Goal: Task Accomplishment & Management: Complete application form

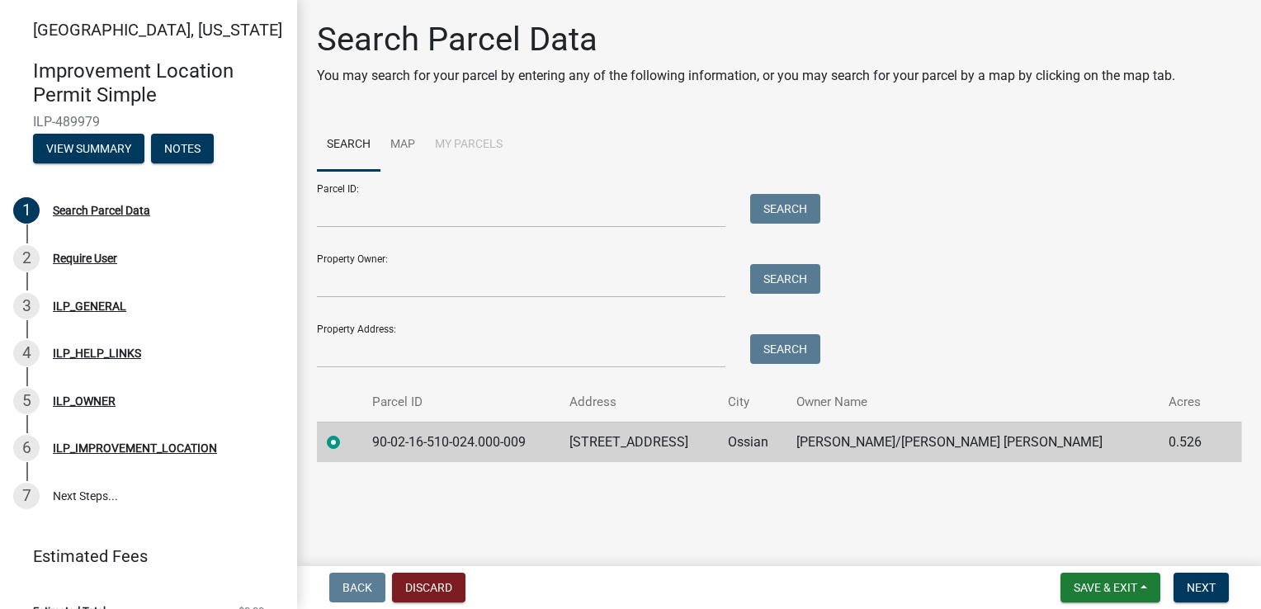
click at [352, 448] on div at bounding box center [340, 443] width 26 height 20
click at [1215, 585] on span "Next" at bounding box center [1201, 587] width 29 height 13
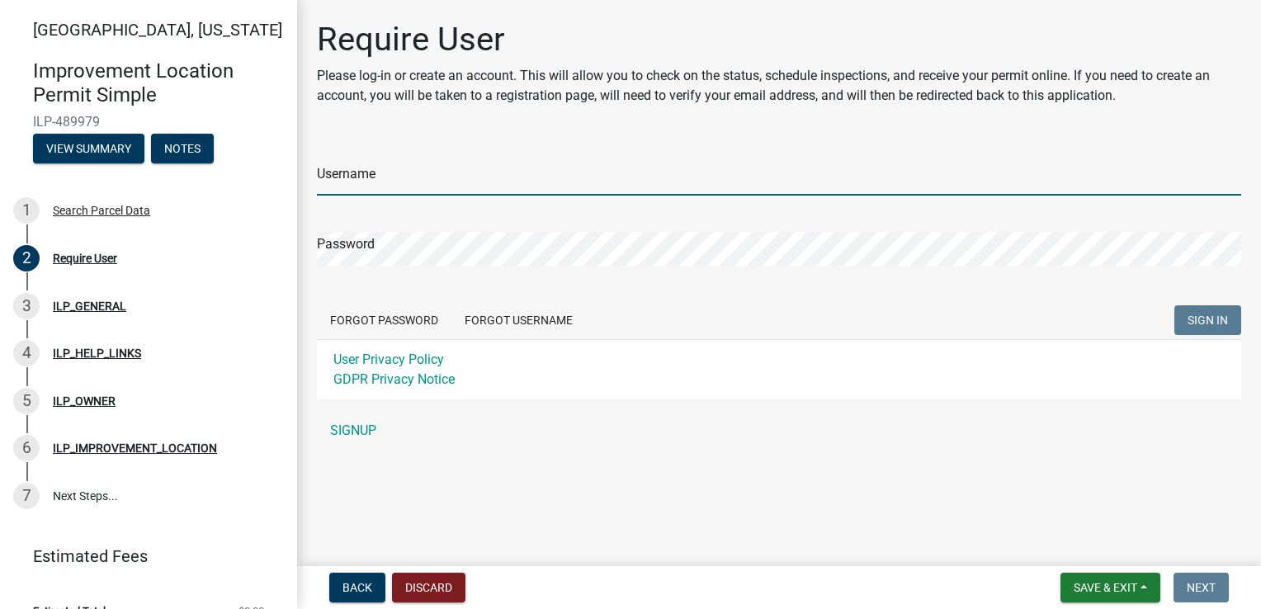
click at [424, 178] on input "Username" at bounding box center [779, 179] width 924 height 34
type input "Neil Kissell"
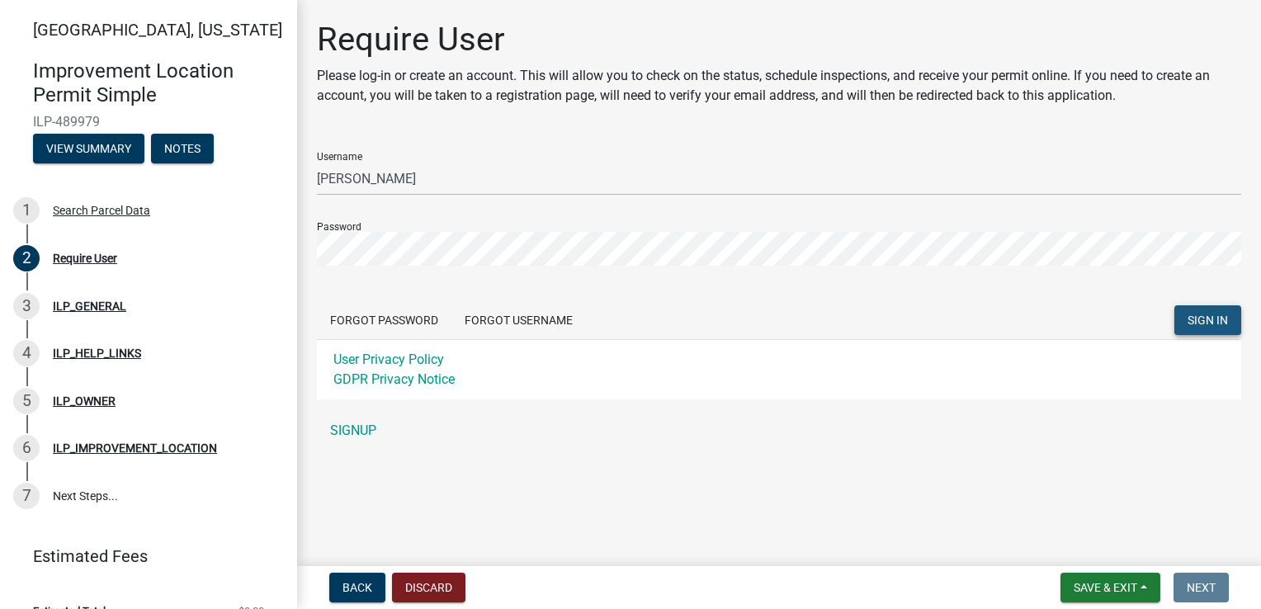
click at [1207, 314] on span "SIGN IN" at bounding box center [1208, 320] width 40 height 13
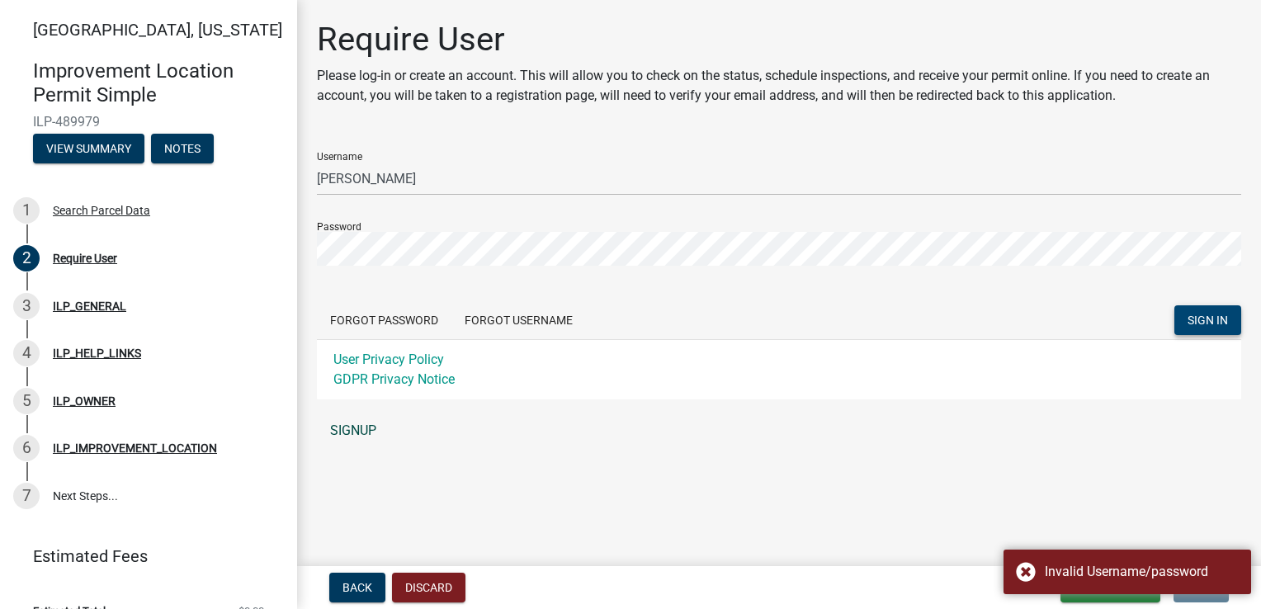
click at [377, 433] on link "SIGNUP" at bounding box center [779, 430] width 924 height 33
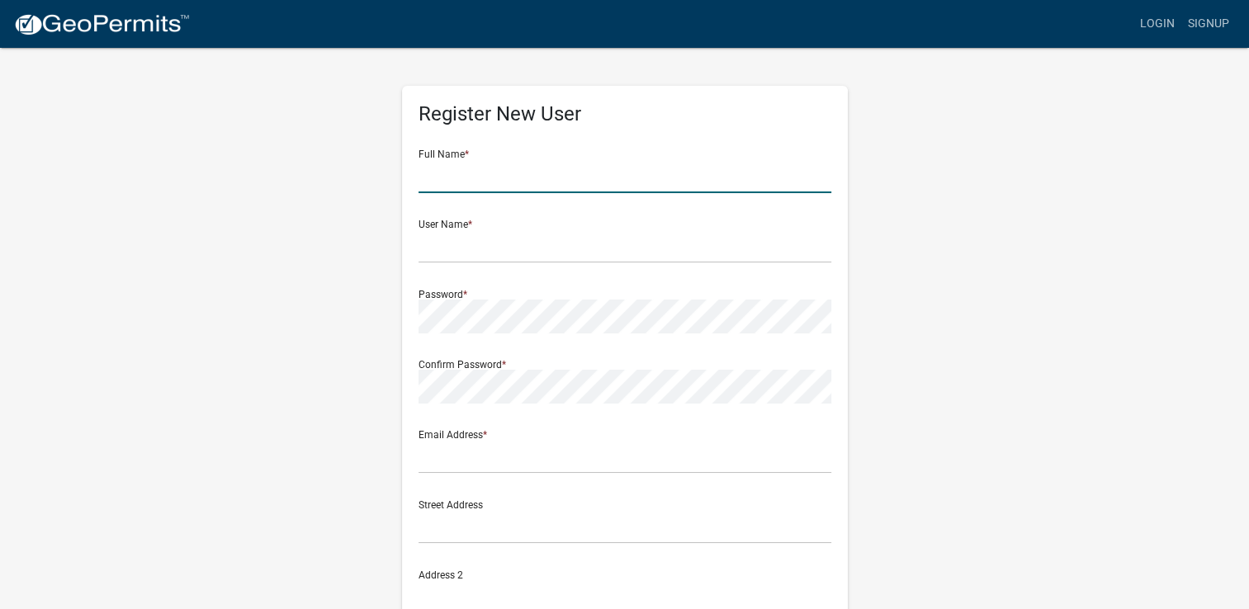
click at [479, 173] on input "text" at bounding box center [624, 176] width 413 height 34
type input "Neil Kissell"
type input "nkissell84@gmail.com"
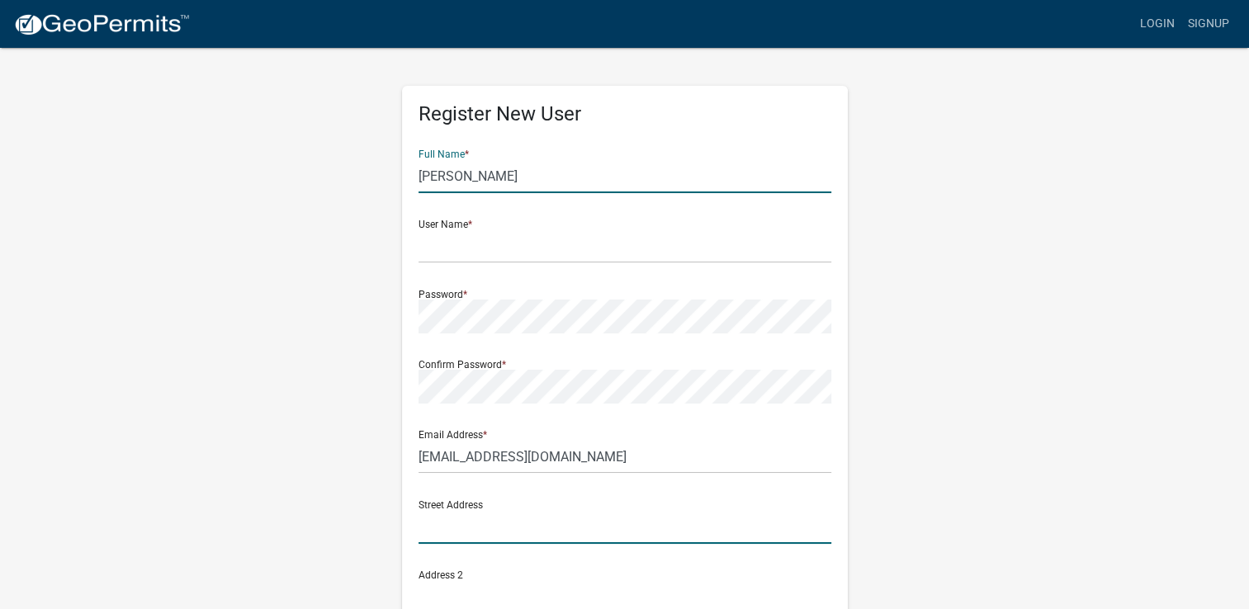
type input "215 Highland Avenue"
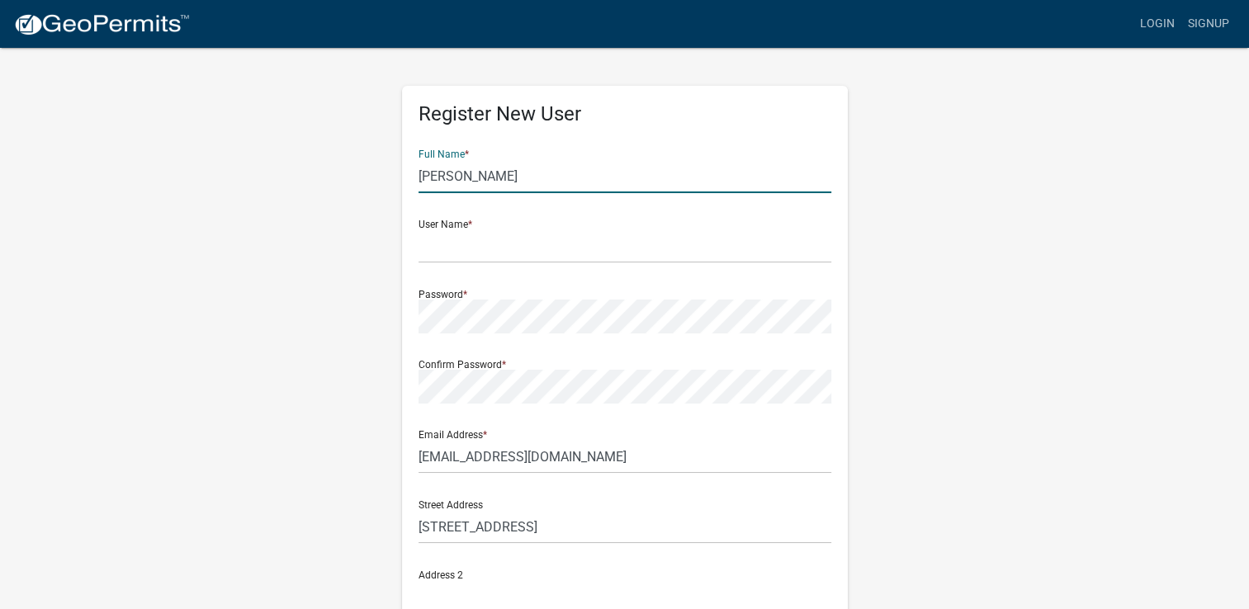
type input "Ossian"
type input "IN"
type input "46777"
type input "2607588282"
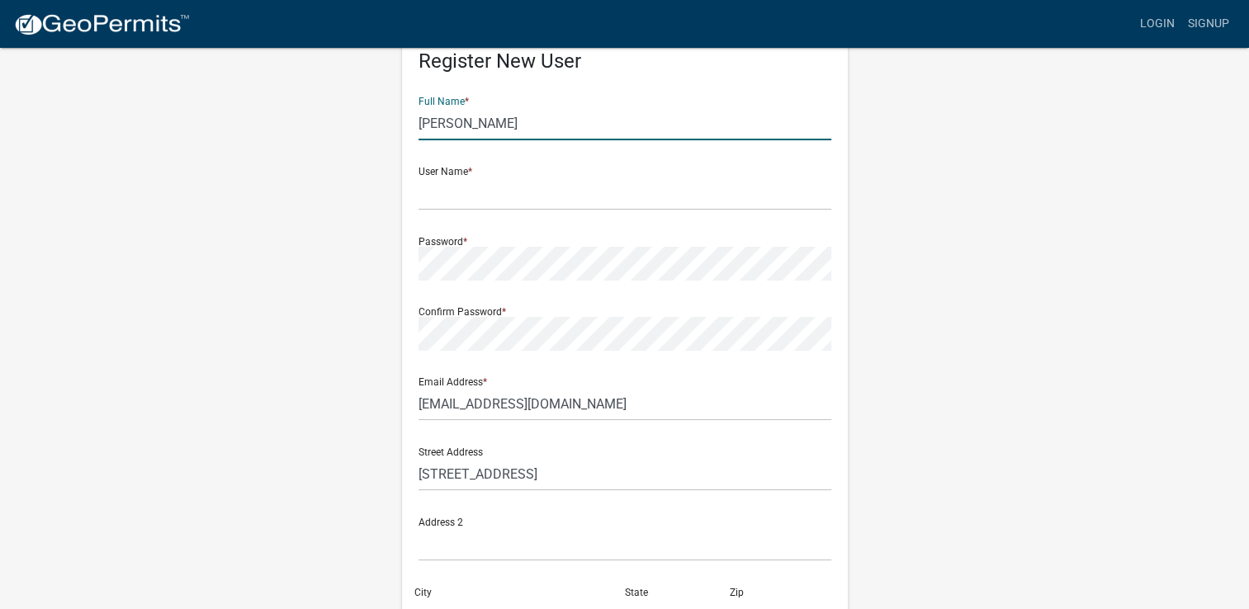
scroll to position [83, 0]
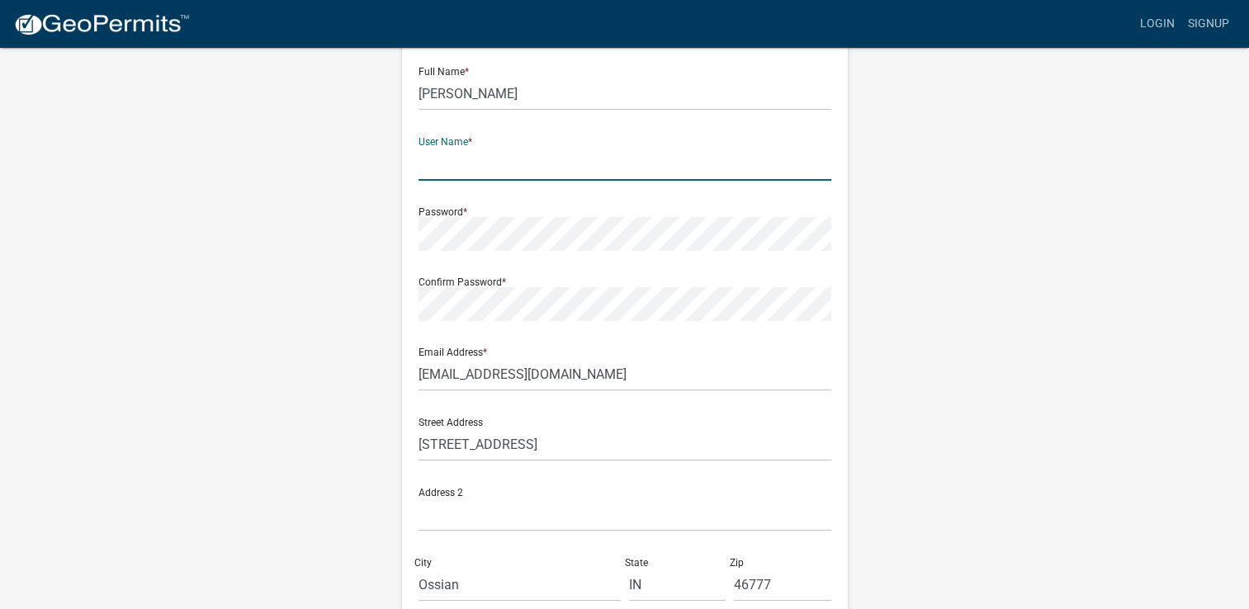
click at [492, 168] on input "text" at bounding box center [624, 164] width 413 height 34
type input "[PERSON_NAME] & [PERSON_NAME]"
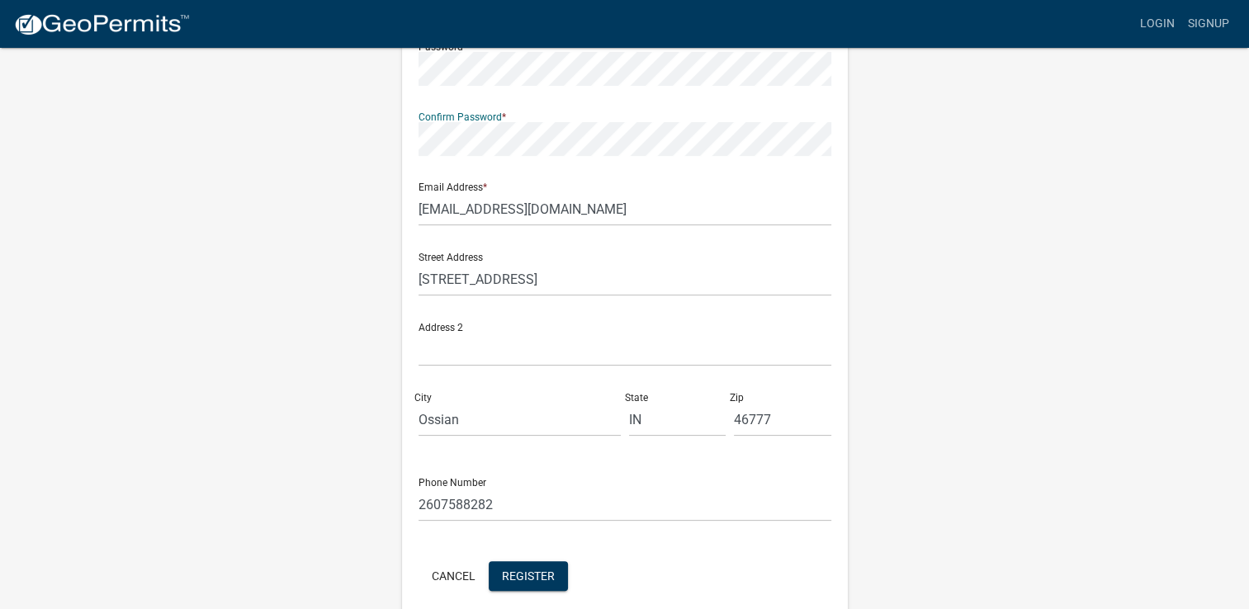
scroll to position [319, 0]
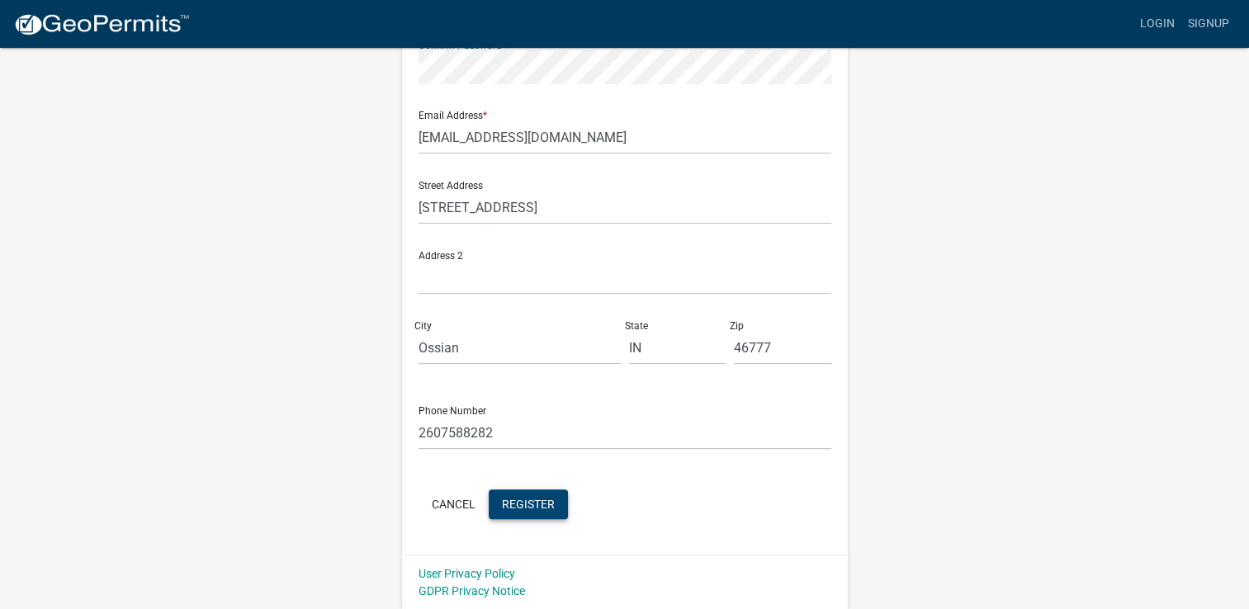
click at [502, 502] on span "Register" at bounding box center [528, 503] width 53 height 13
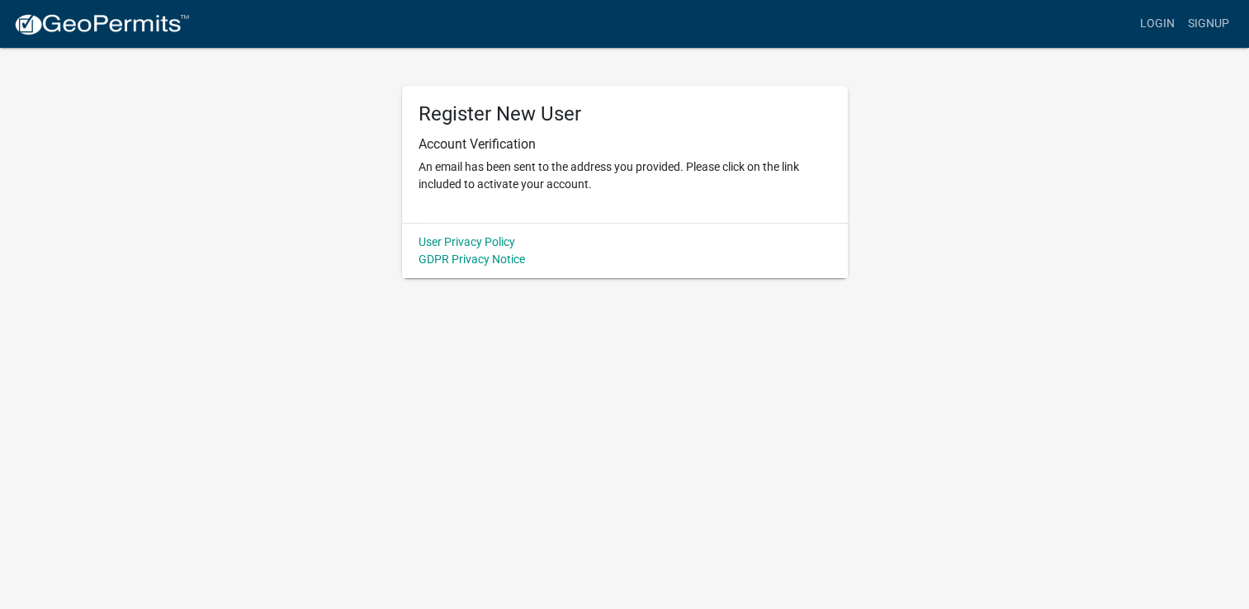
scroll to position [0, 0]
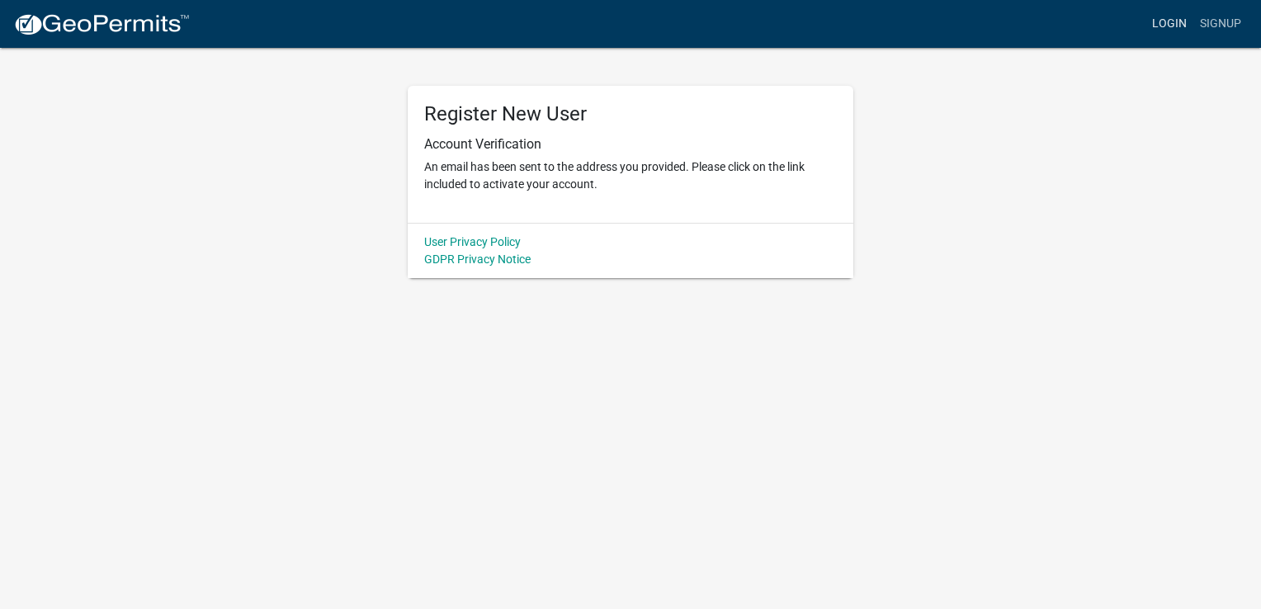
click at [1173, 25] on link "Login" at bounding box center [1170, 23] width 48 height 31
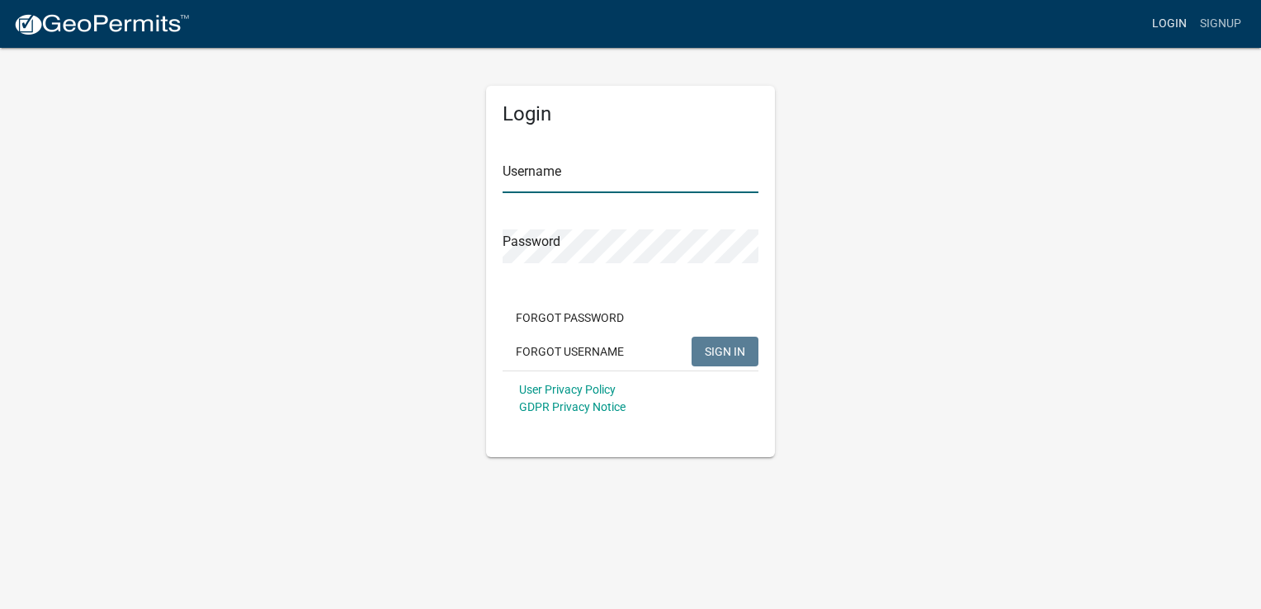
type input "[PERSON_NAME] & [PERSON_NAME]"
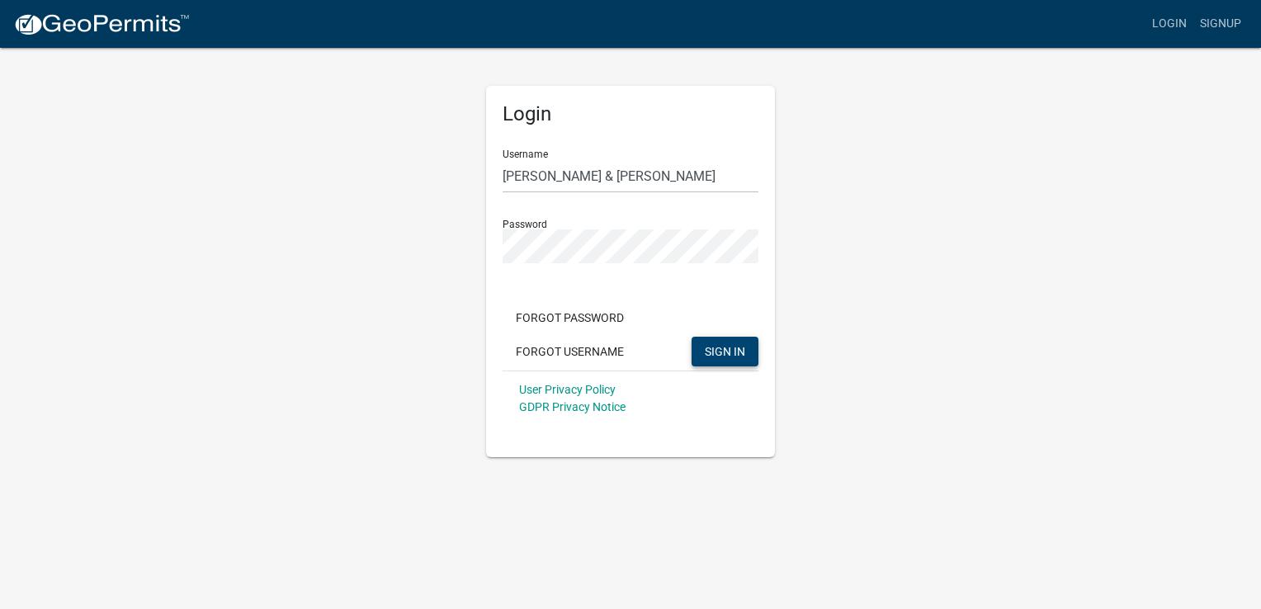
click at [728, 355] on span "SIGN IN" at bounding box center [725, 350] width 40 height 13
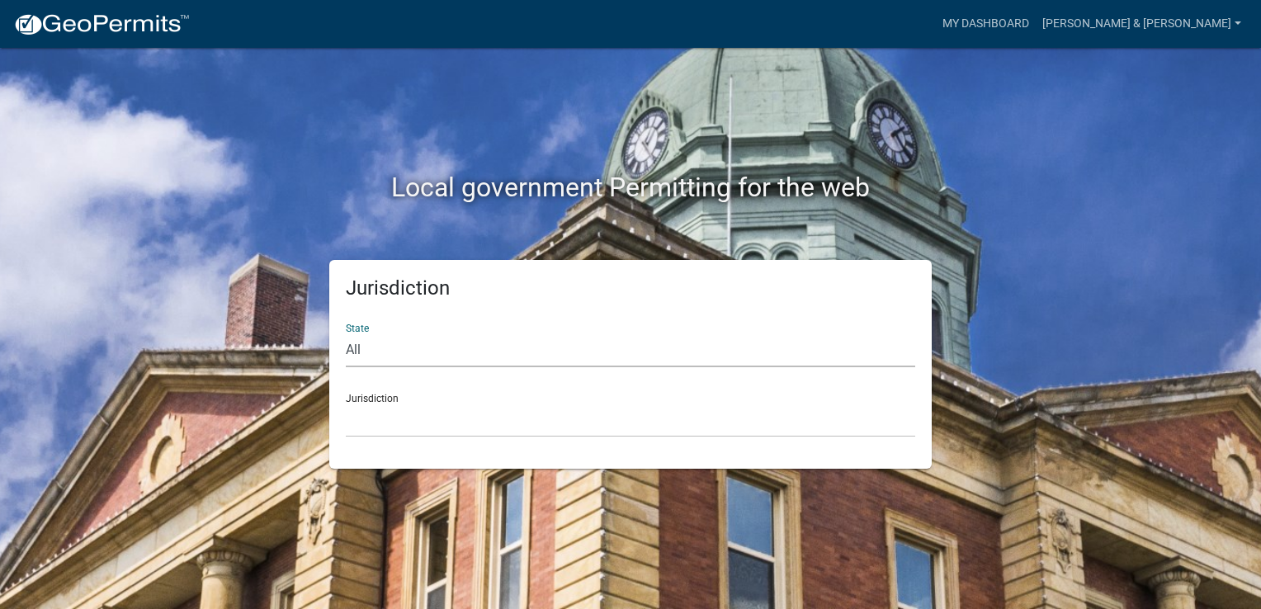
click at [410, 340] on select "All Colorado Georgia Indiana Iowa Kansas Minnesota Ohio South Carolina Wisconsin" at bounding box center [631, 350] width 570 height 34
select select "Indiana"
click at [346, 333] on select "All Colorado Georgia Indiana Iowa Kansas Minnesota Ohio South Carolina Wisconsin" at bounding box center [631, 350] width 570 height 34
click at [393, 417] on select "City of Charlestown, Indiana City of Jeffersonville, Indiana City of Logansport…" at bounding box center [631, 421] width 570 height 34
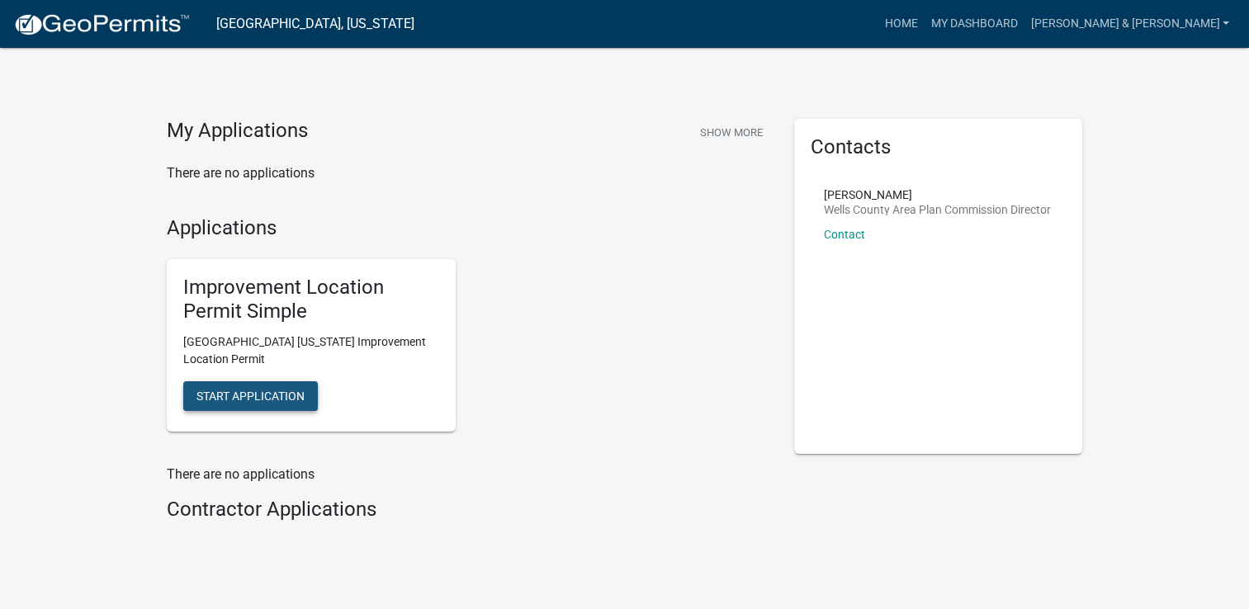
click at [264, 402] on button "Start Application" at bounding box center [250, 396] width 135 height 30
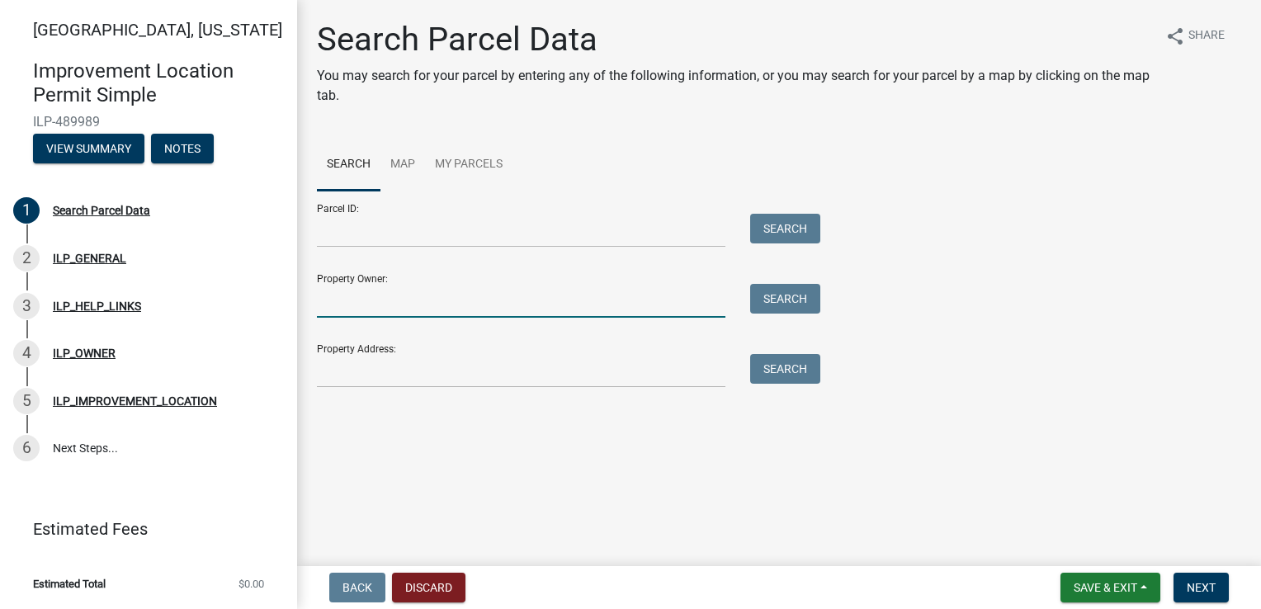
click at [380, 305] on input "Property Owner:" at bounding box center [521, 301] width 409 height 34
type input "Neil Kissell"
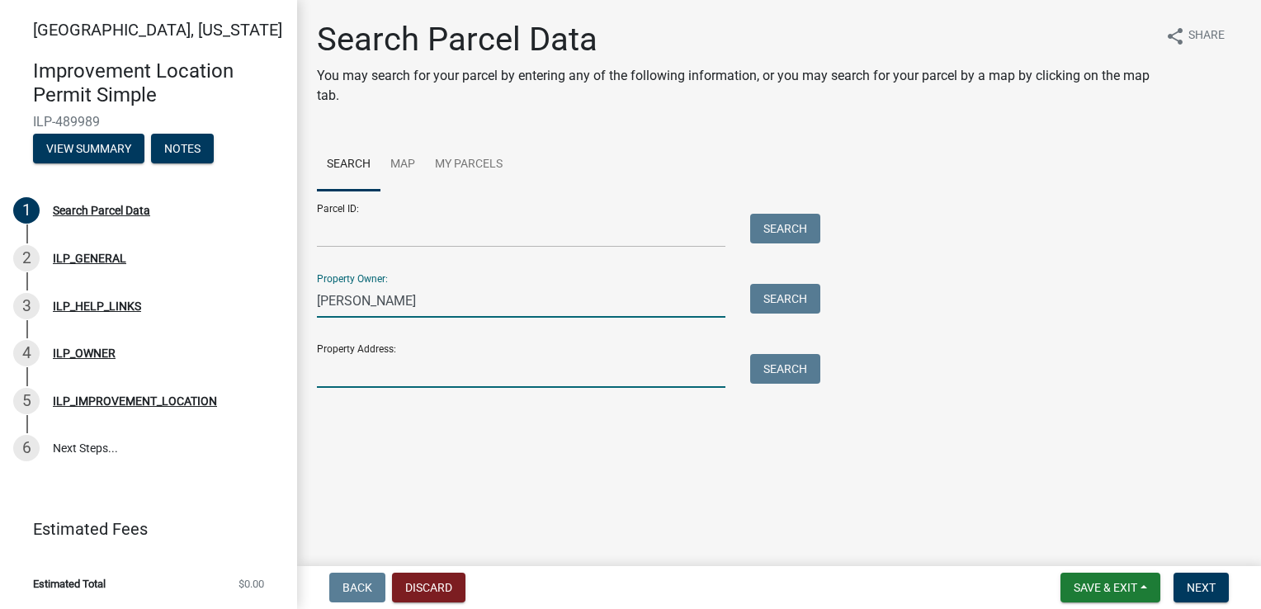
type input "215 Highland Avenue"
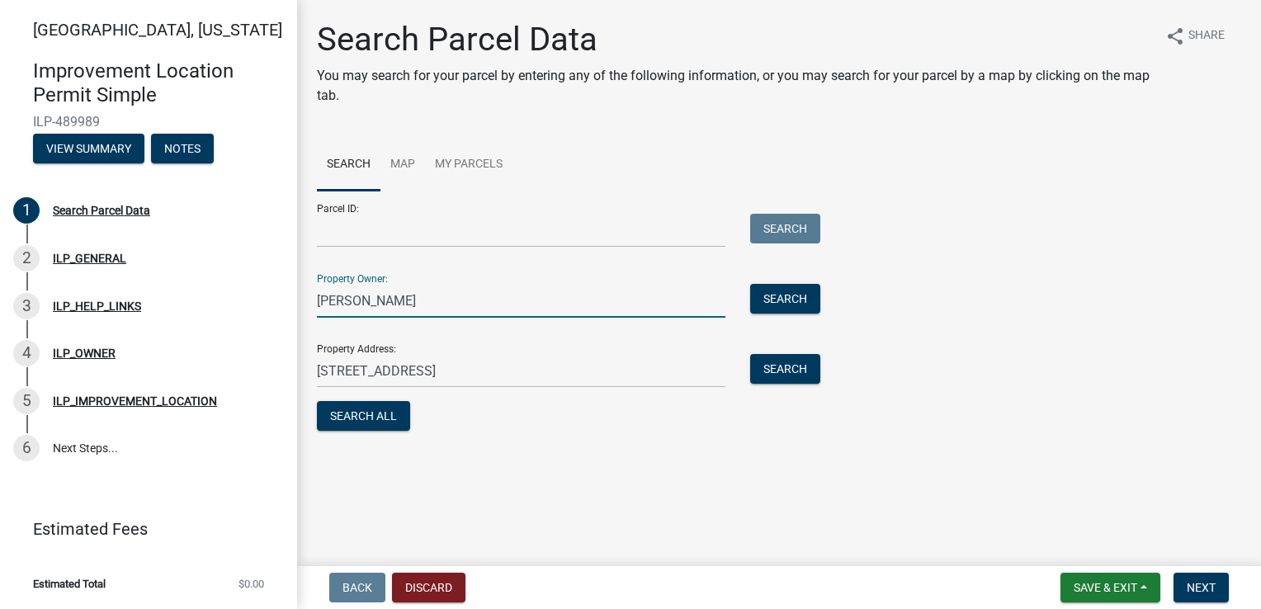
type input "Neil Kissell"
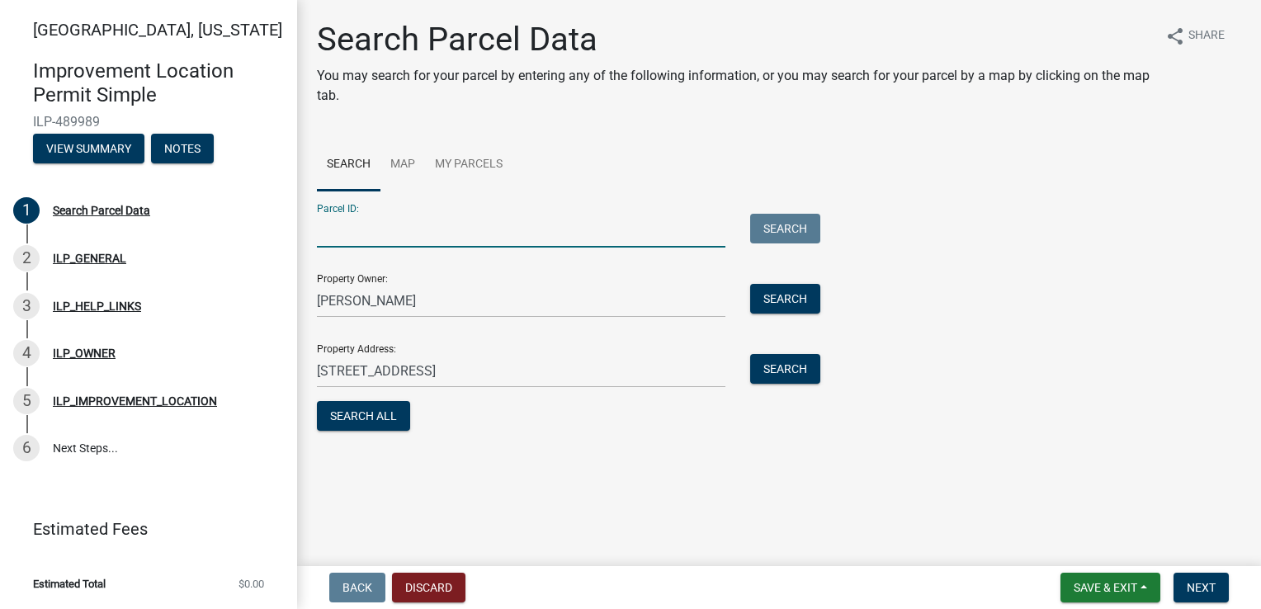
click at [385, 226] on input "Parcel ID:" at bounding box center [521, 231] width 409 height 34
click at [786, 295] on button "Search" at bounding box center [785, 299] width 70 height 30
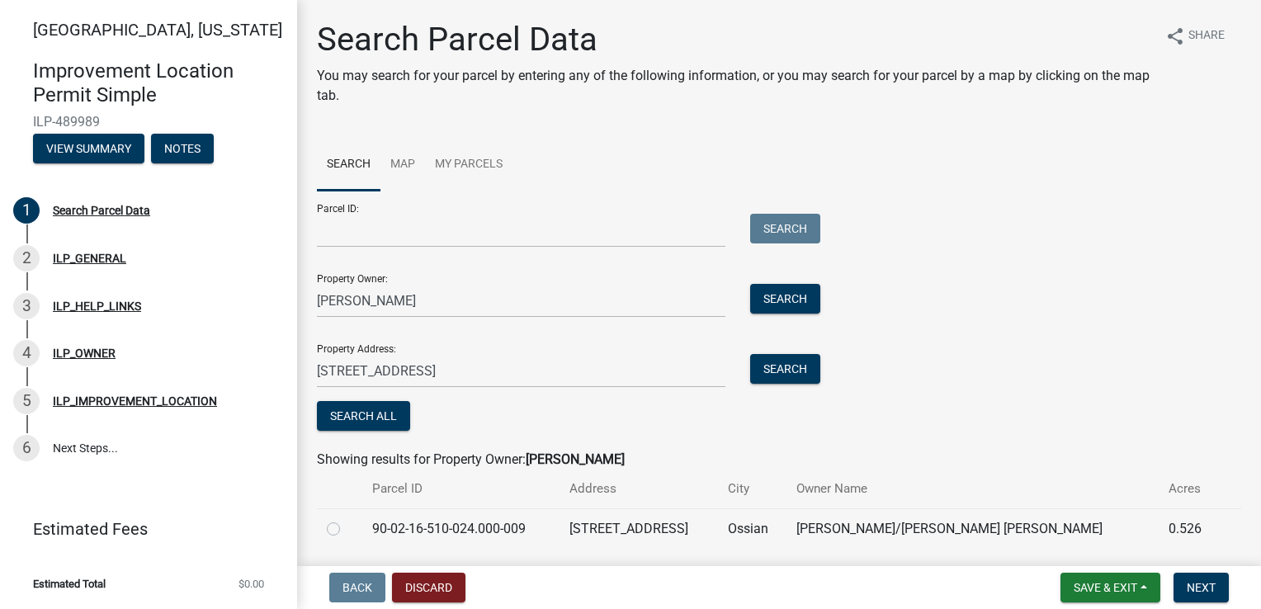
click at [347, 519] on label at bounding box center [347, 519] width 0 height 0
click at [347, 530] on input "radio" at bounding box center [352, 524] width 11 height 11
radio input "true"
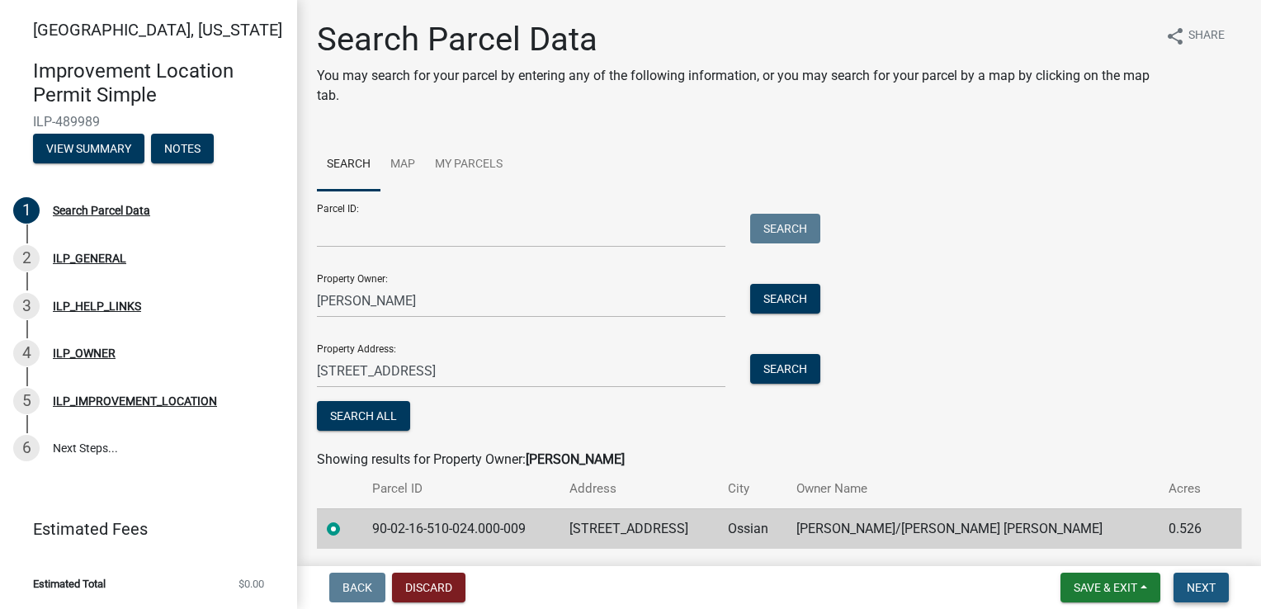
click at [1199, 584] on span "Next" at bounding box center [1201, 587] width 29 height 13
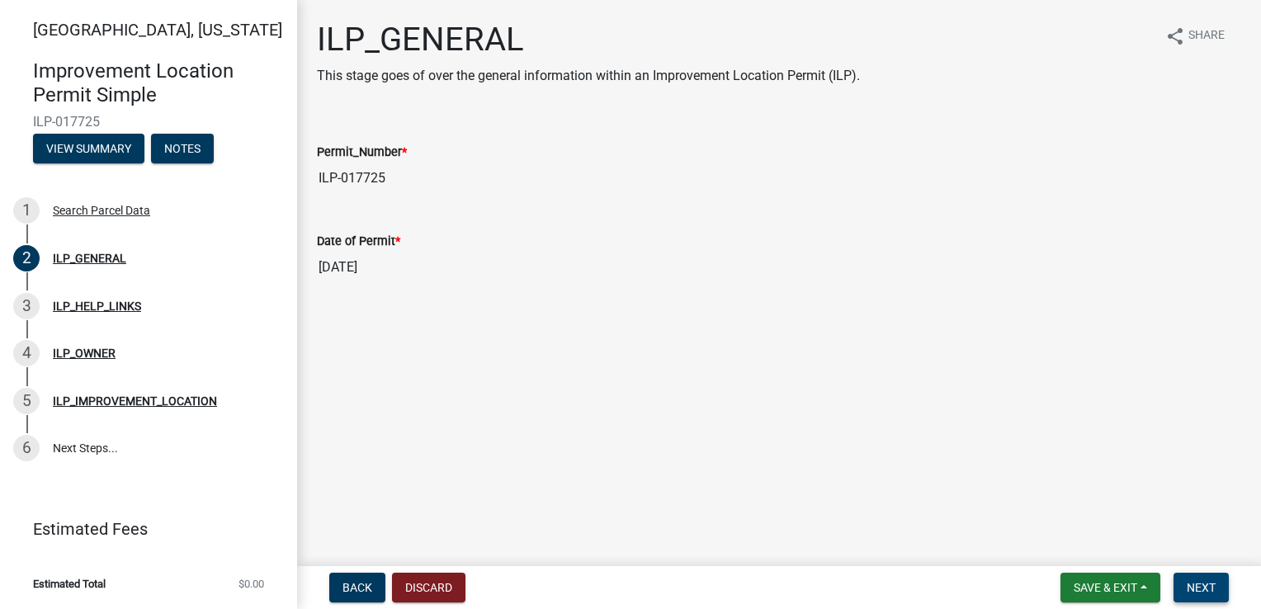
click at [1198, 584] on span "Next" at bounding box center [1201, 587] width 29 height 13
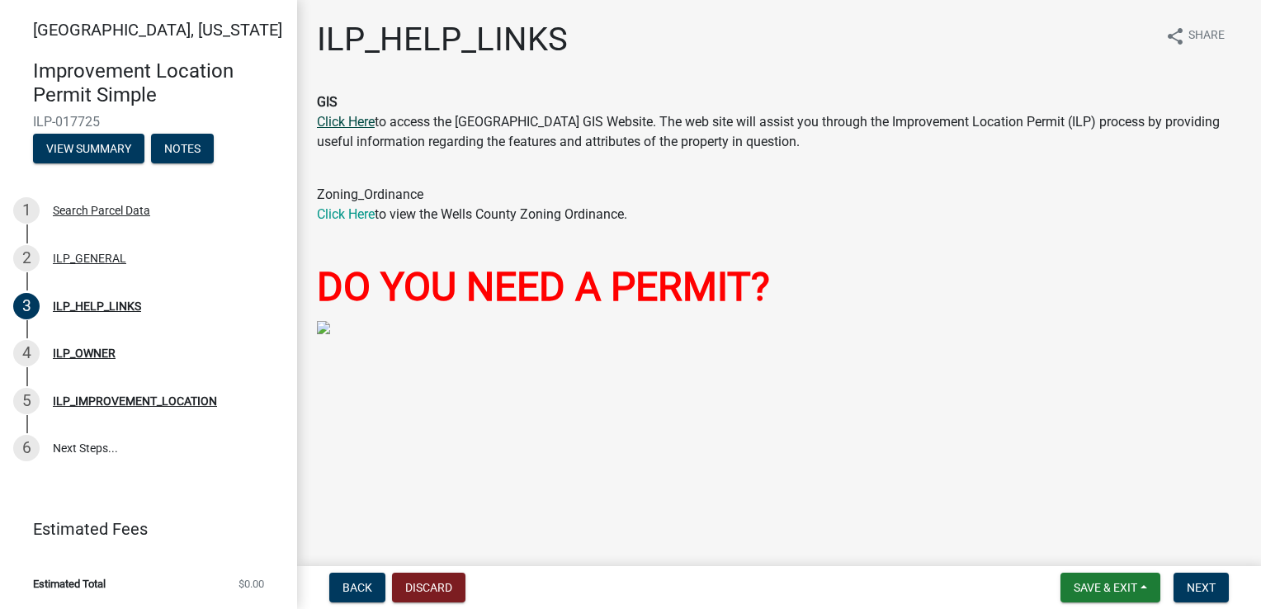
click at [363, 125] on link "Click Here" at bounding box center [346, 122] width 58 height 16
click at [1211, 584] on span "Next" at bounding box center [1201, 587] width 29 height 13
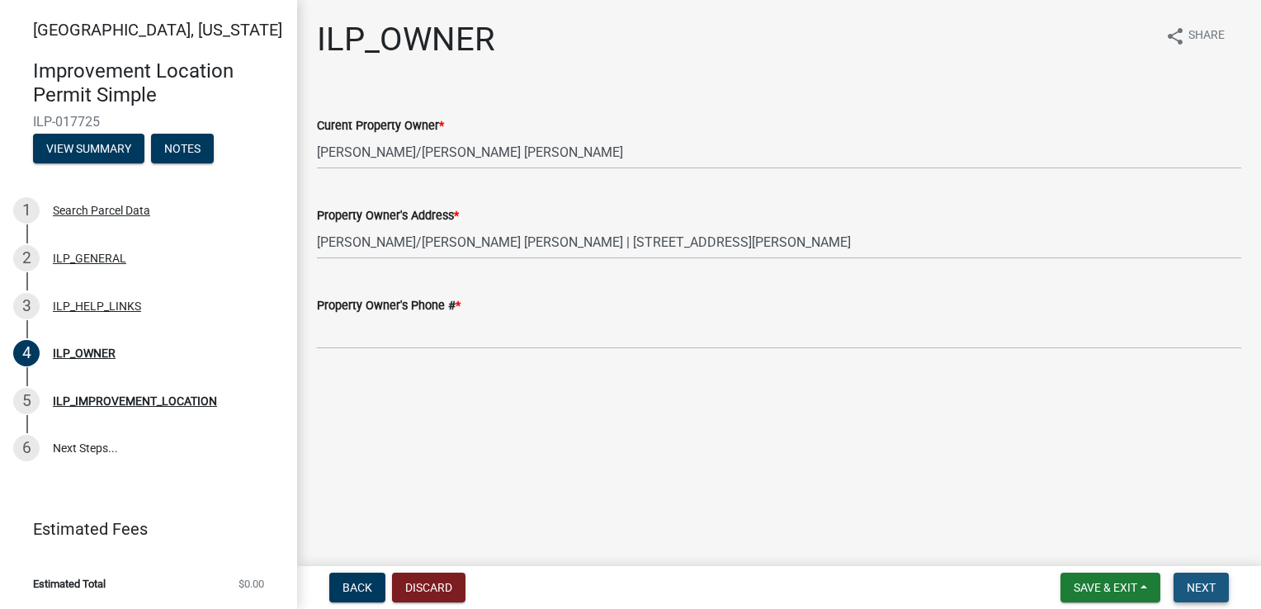
click at [1212, 584] on span "Next" at bounding box center [1201, 587] width 29 height 13
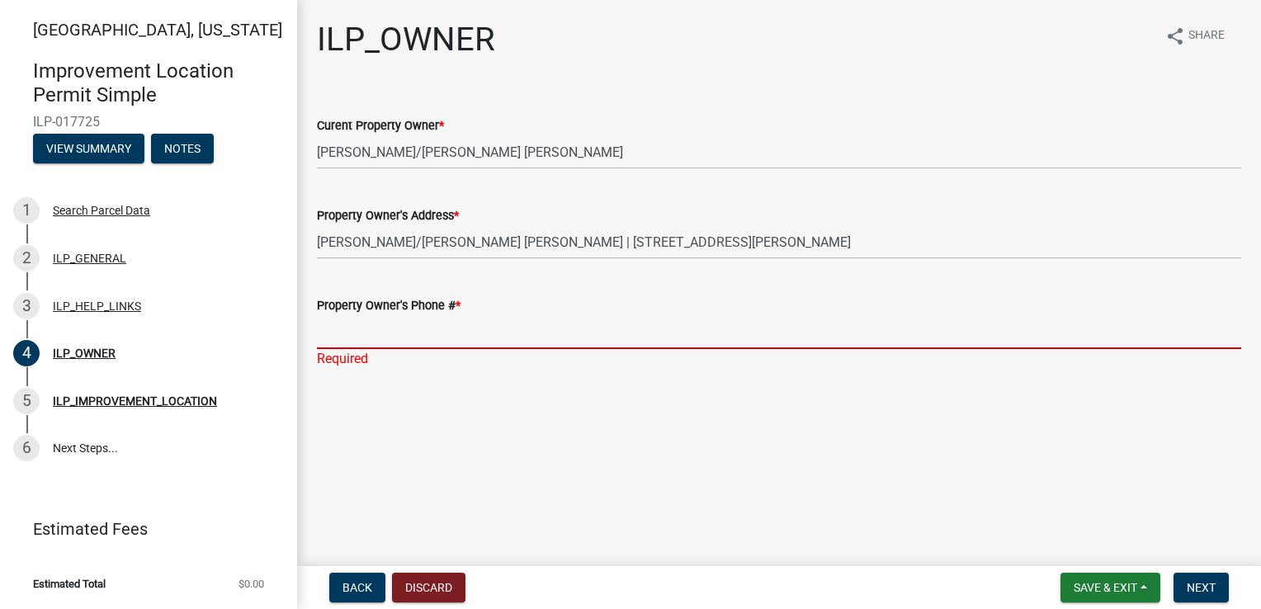
click at [437, 325] on input "Property Owner's Phone # *" at bounding box center [779, 332] width 924 height 34
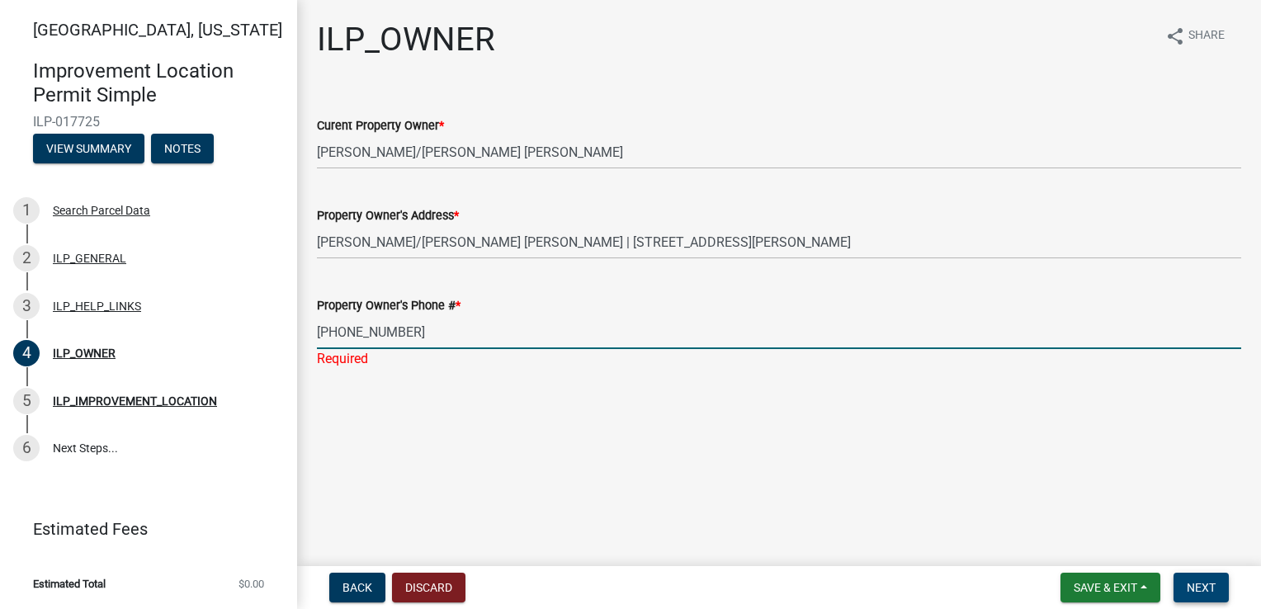
type input "260-758-8282"
click at [1212, 591] on span "Next" at bounding box center [1201, 587] width 29 height 13
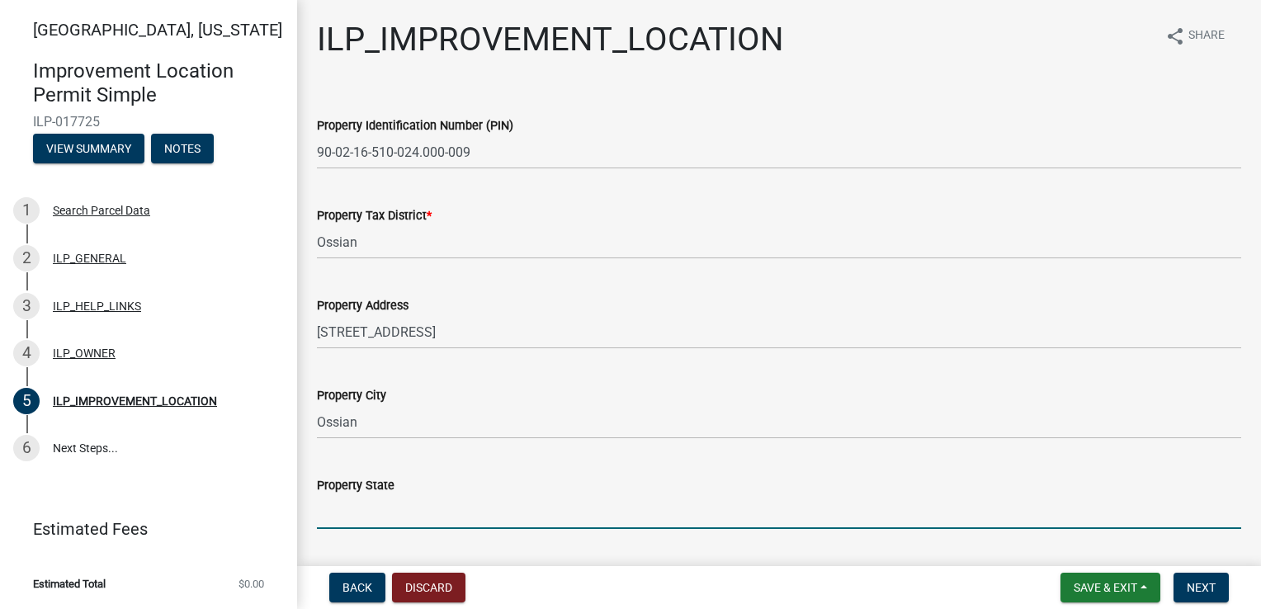
click at [391, 509] on input "Property State" at bounding box center [779, 512] width 924 height 34
type input "IN"
click at [1188, 578] on button "Next" at bounding box center [1201, 588] width 55 height 30
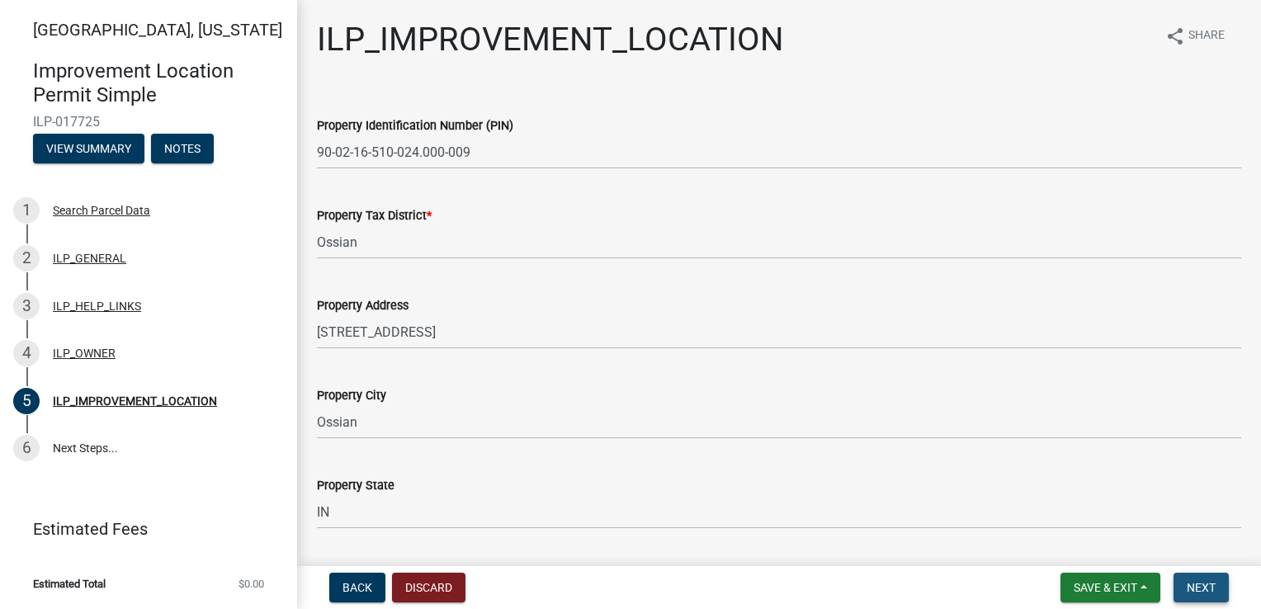
click at [1190, 584] on span "Next" at bounding box center [1201, 587] width 29 height 13
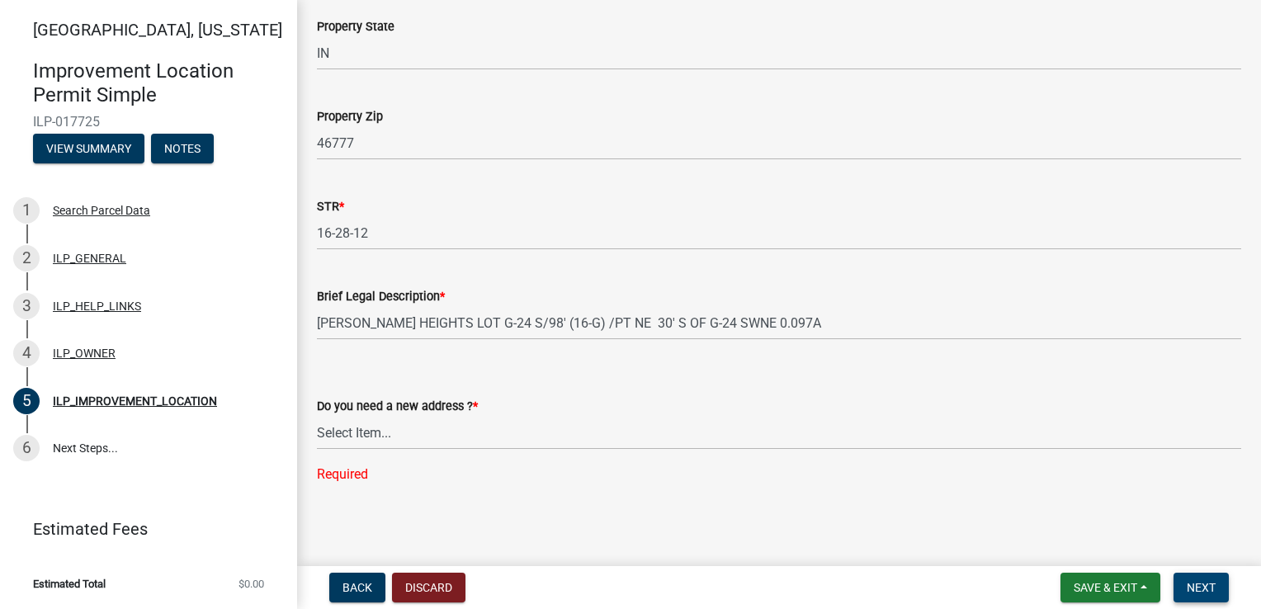
scroll to position [461, 0]
click at [460, 437] on select "Select Item... YES NO" at bounding box center [779, 431] width 924 height 34
click at [317, 447] on select "Select Item... YES NO" at bounding box center [779, 431] width 924 height 34
select select "03ef64e6-f0ff-43c9-aded-972c487e3507"
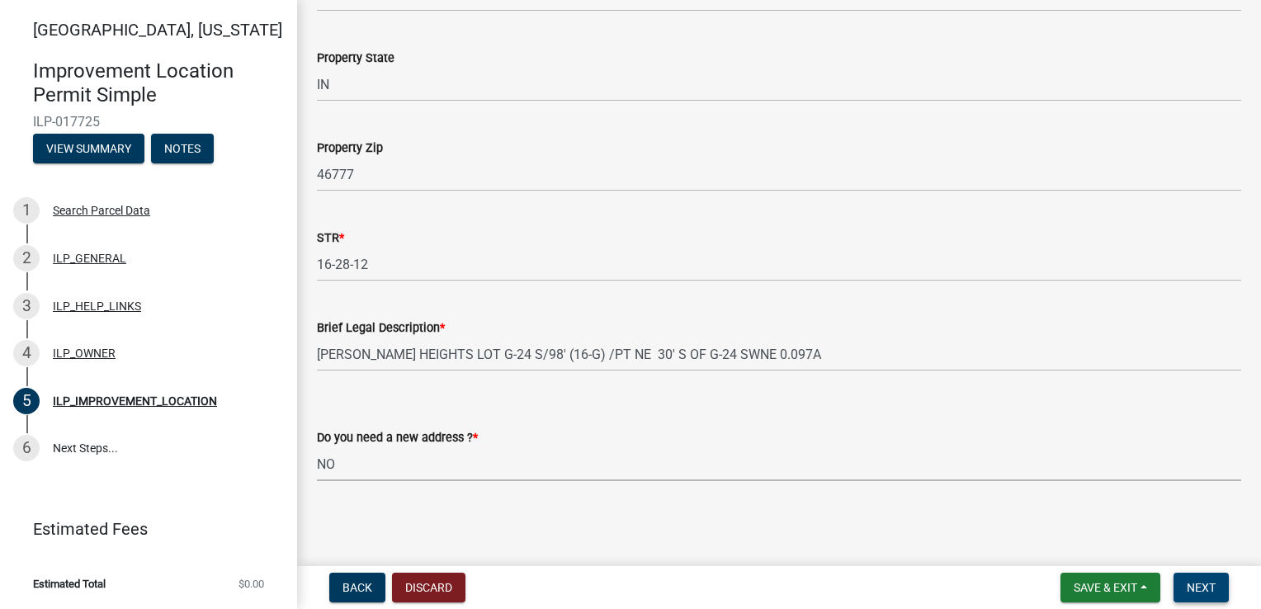
click at [1208, 583] on span "Next" at bounding box center [1201, 587] width 29 height 13
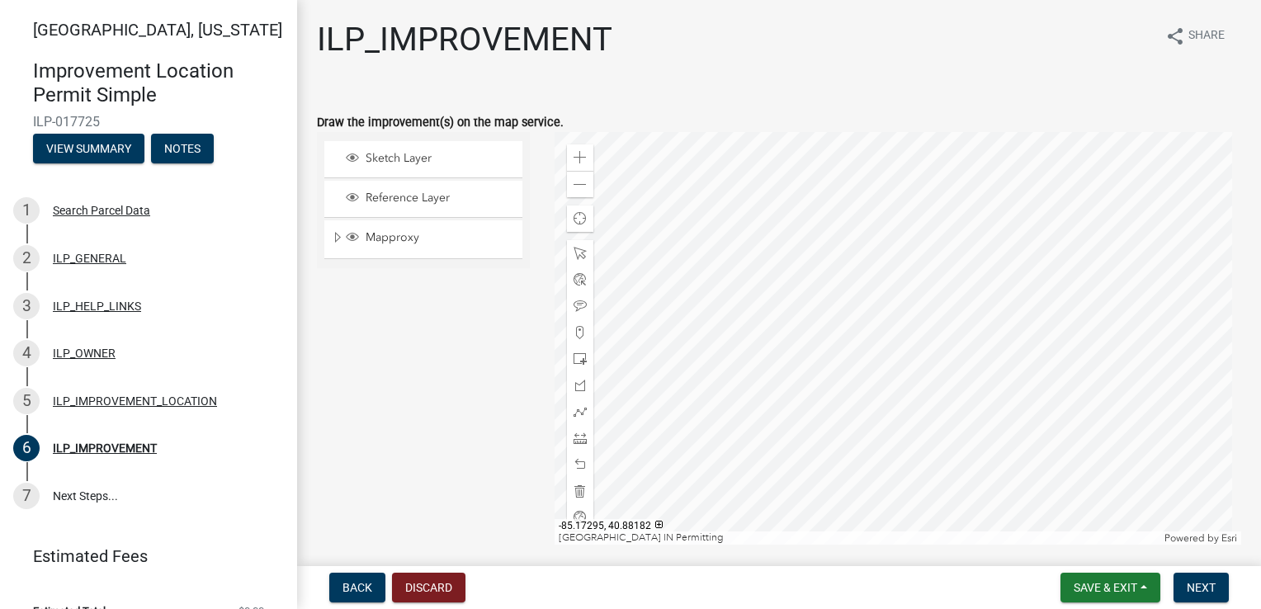
click at [867, 289] on div at bounding box center [899, 338] width 688 height 413
click at [575, 411] on span at bounding box center [580, 411] width 13 height 13
click at [902, 292] on div at bounding box center [899, 338] width 688 height 413
click at [441, 160] on span "Sketch Layer" at bounding box center [439, 158] width 155 height 15
click at [899, 288] on div at bounding box center [899, 338] width 688 height 413
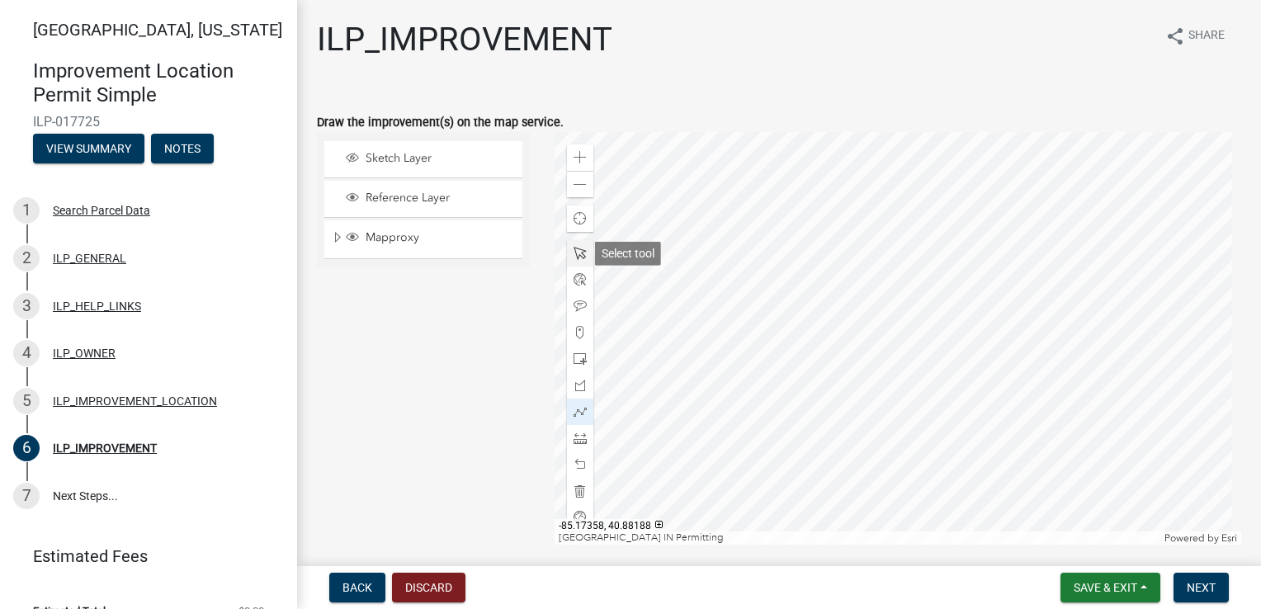
click at [574, 253] on span at bounding box center [580, 253] width 13 height 13
click at [575, 358] on span at bounding box center [580, 358] width 13 height 13
click at [854, 272] on div at bounding box center [899, 338] width 688 height 413
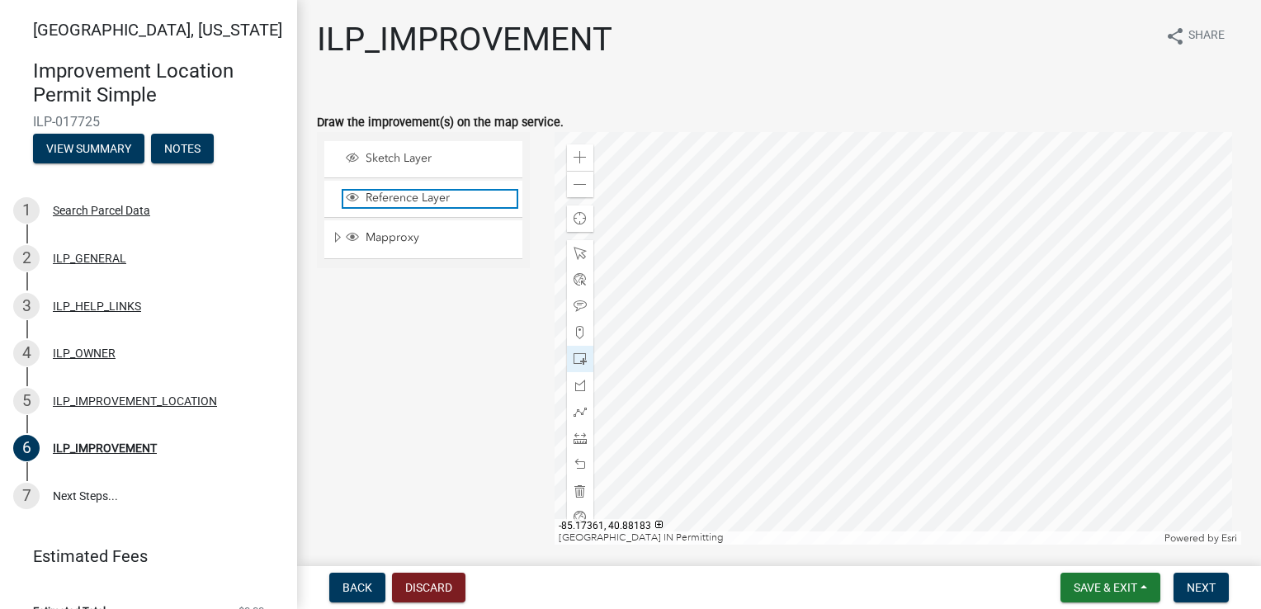
click at [456, 198] on span "Reference Layer" at bounding box center [439, 198] width 155 height 15
click at [456, 196] on span "Reference Layer" at bounding box center [439, 198] width 155 height 15
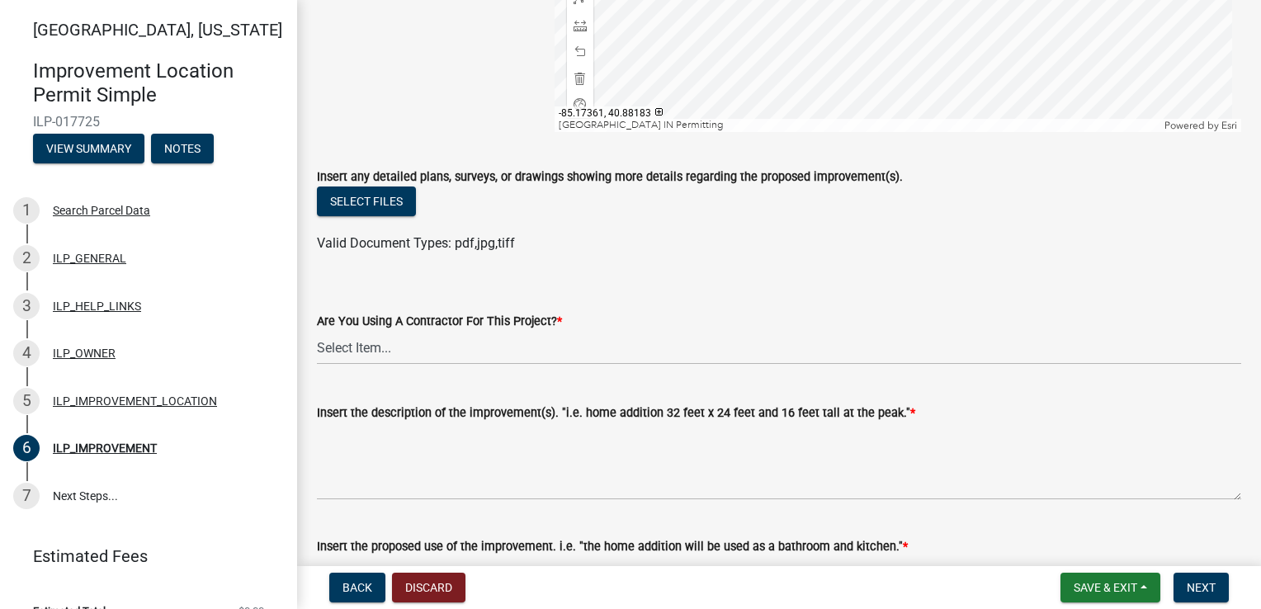
scroll to position [495, 0]
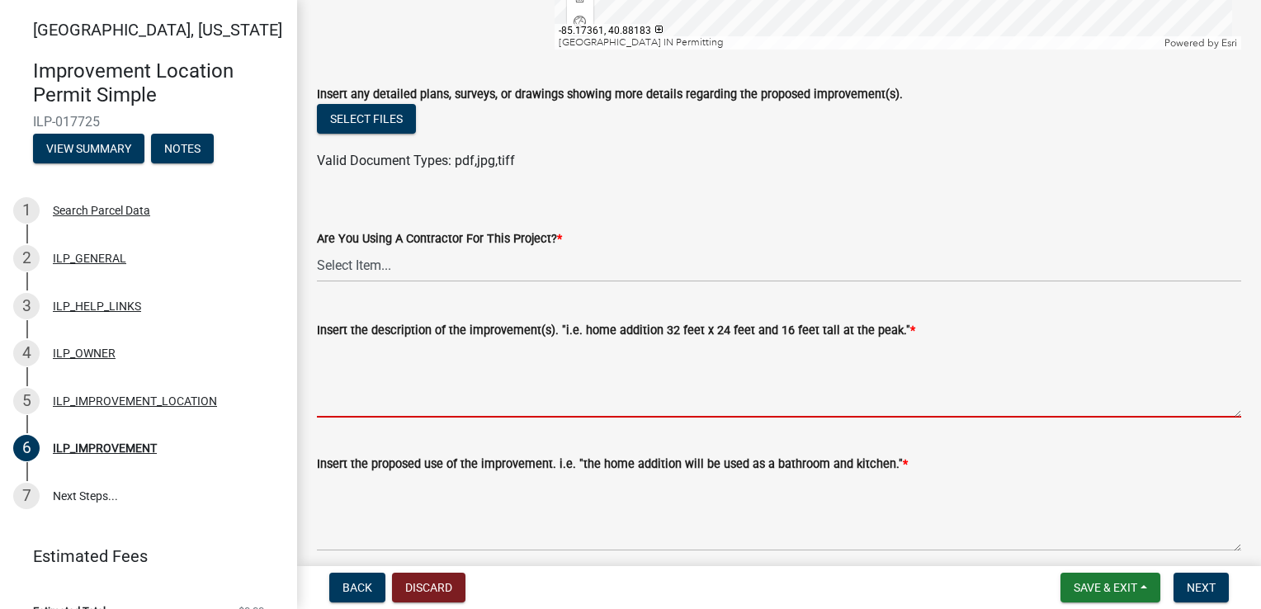
click at [397, 408] on textarea "Insert the description of the improvement(s). "i.e. home addition 32 feet x 24 …" at bounding box center [779, 379] width 924 height 78
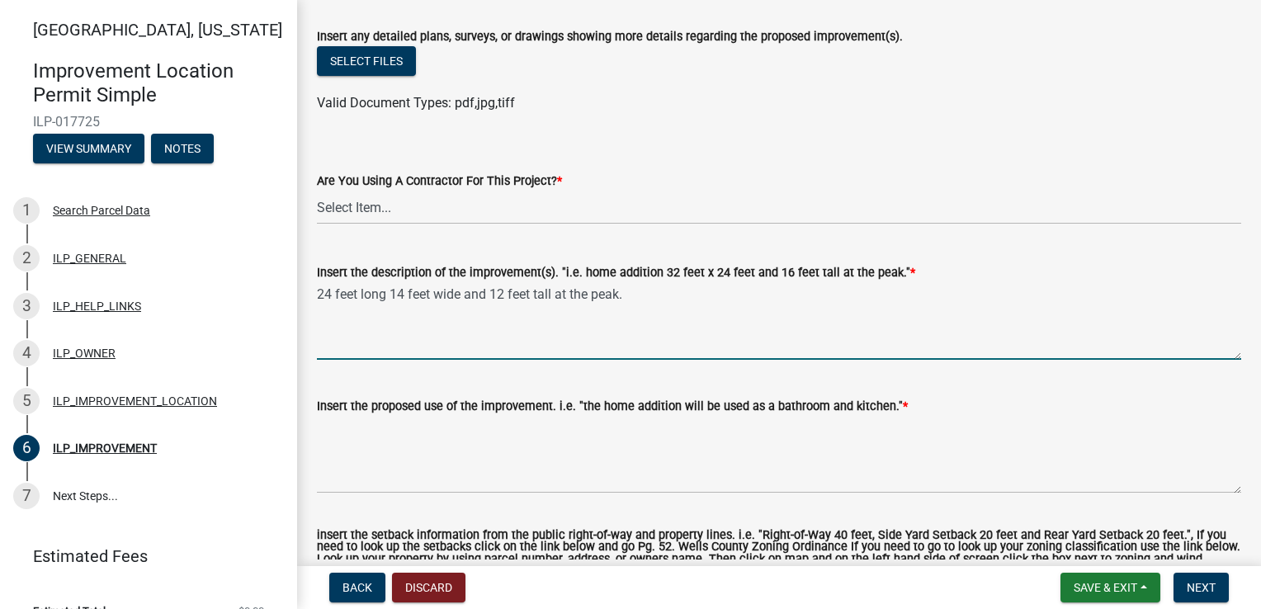
scroll to position [578, 0]
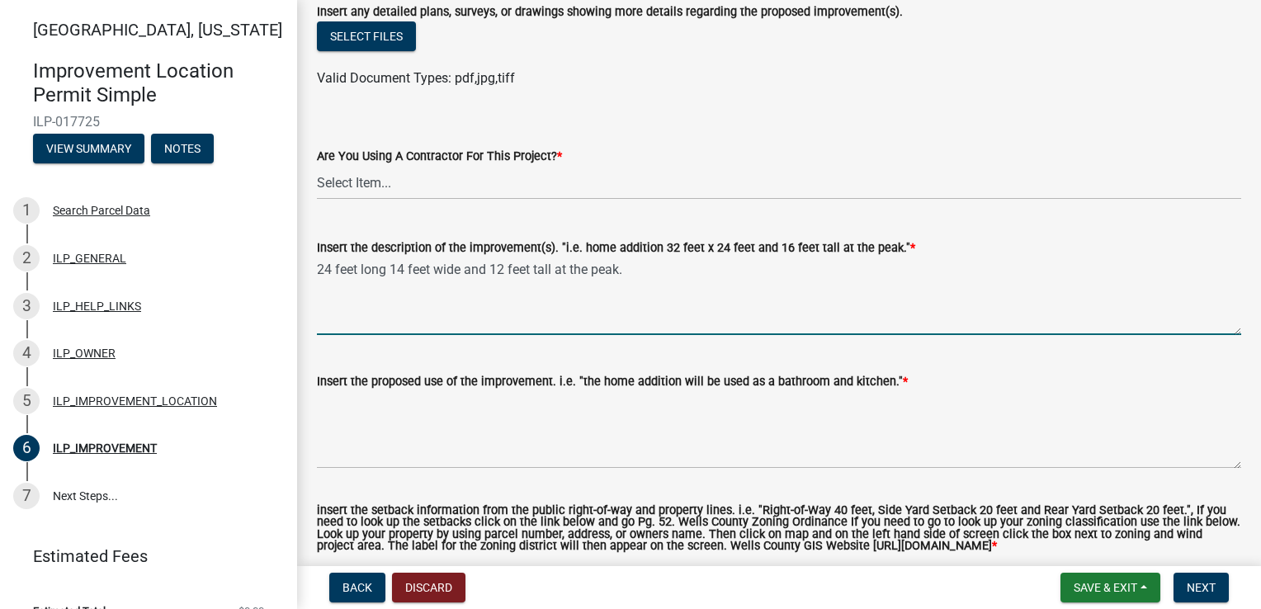
type textarea "24 feet long 14 feet wide and 12 feet tall at the peak."
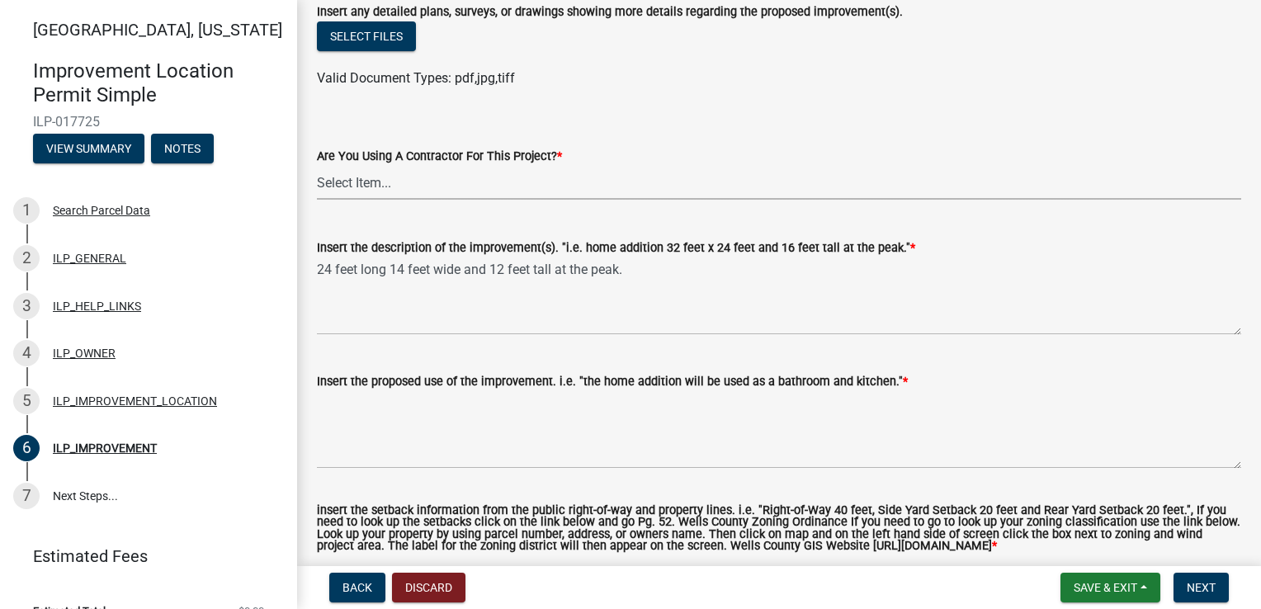
click at [460, 181] on select "Select Item... YES NO" at bounding box center [779, 183] width 924 height 34
click at [317, 166] on select "Select Item... YES NO" at bounding box center [779, 183] width 924 height 34
select select "d0c397cf-92c1-4d75-b08b-a5d0ada822ad"
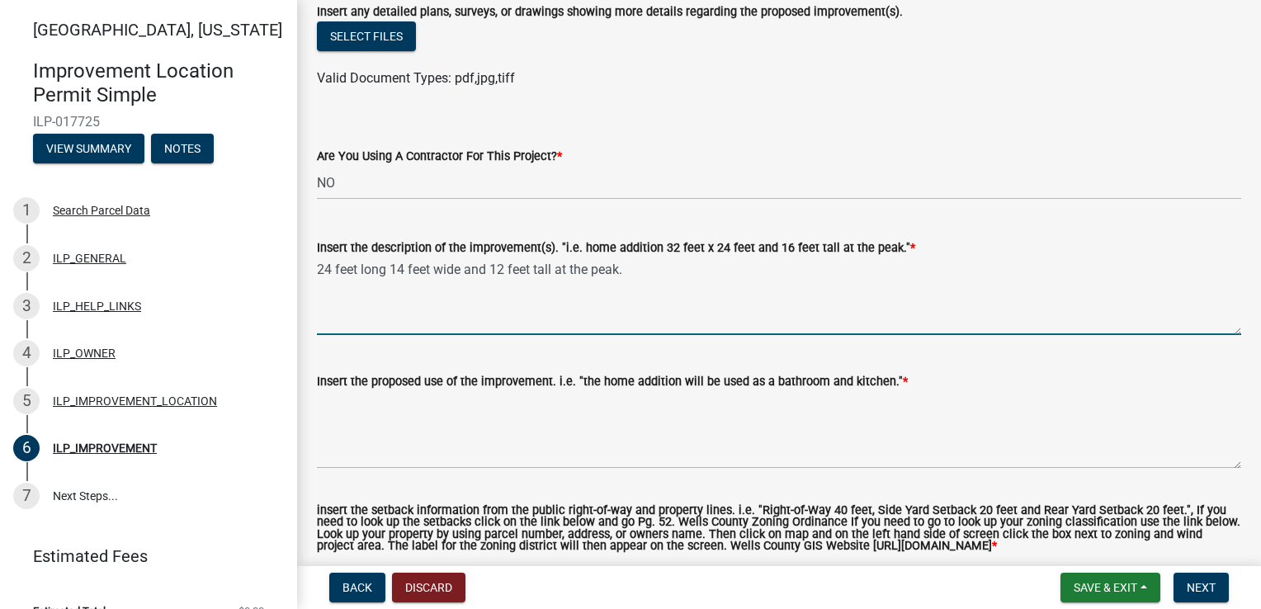
drag, startPoint x: 317, startPoint y: 267, endPoint x: 437, endPoint y: 288, distance: 121.5
click at [320, 268] on textarea "24 feet long 14 feet wide and 12 feet tall at the peak." at bounding box center [779, 297] width 924 height 78
type textarea "Carport 24 feet long 14 feet wide and 12 feet tall at the peak."
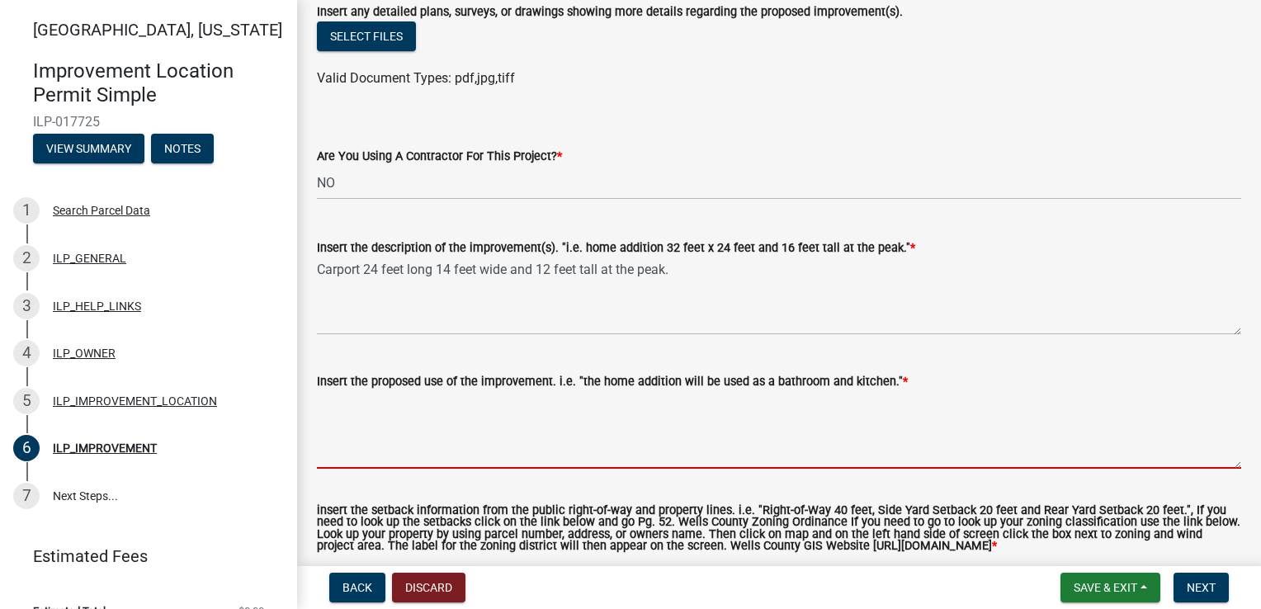
click at [396, 456] on textarea "Insert the proposed use of the improvement. i.e. "the home addition will be use…" at bounding box center [779, 430] width 924 height 78
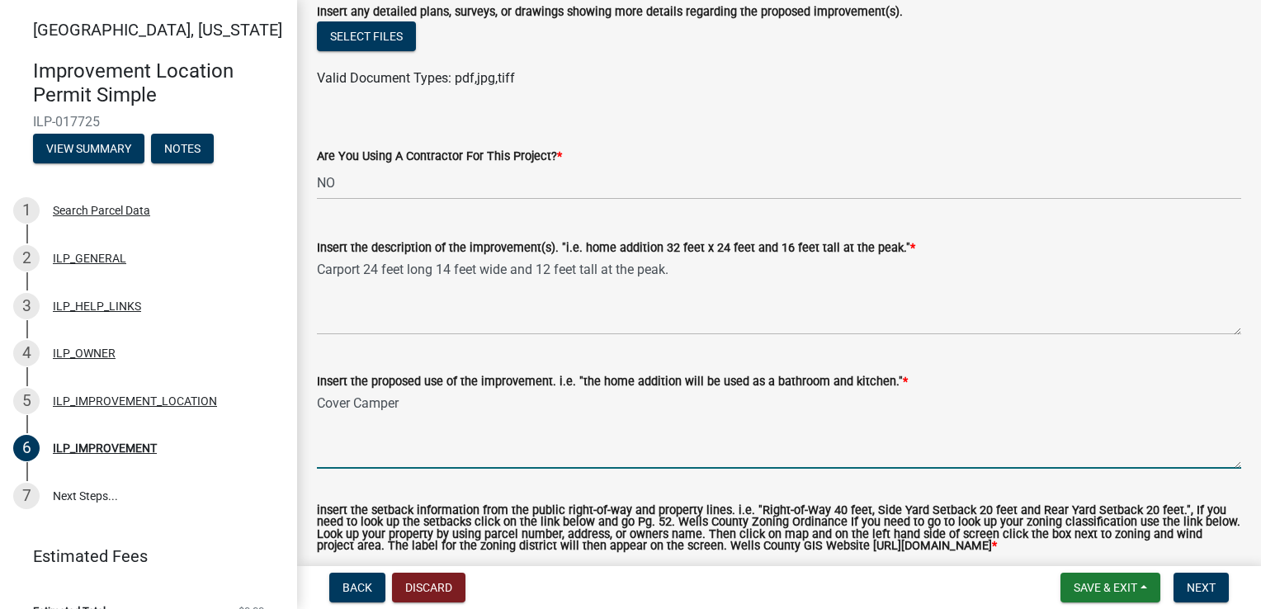
type textarea "Cover Camper"
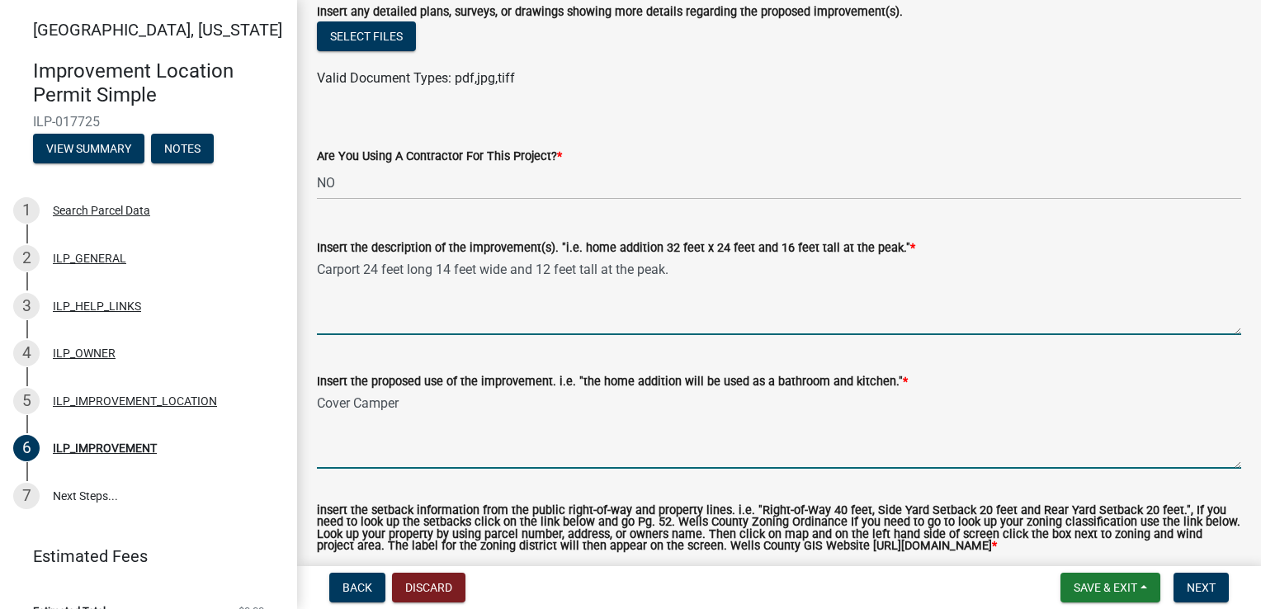
drag, startPoint x: 318, startPoint y: 265, endPoint x: 677, endPoint y: 269, distance: 359.1
click at [319, 265] on textarea "Carport 24 feet long 14 feet wide and 12 feet tall at the peak." at bounding box center [779, 297] width 924 height 78
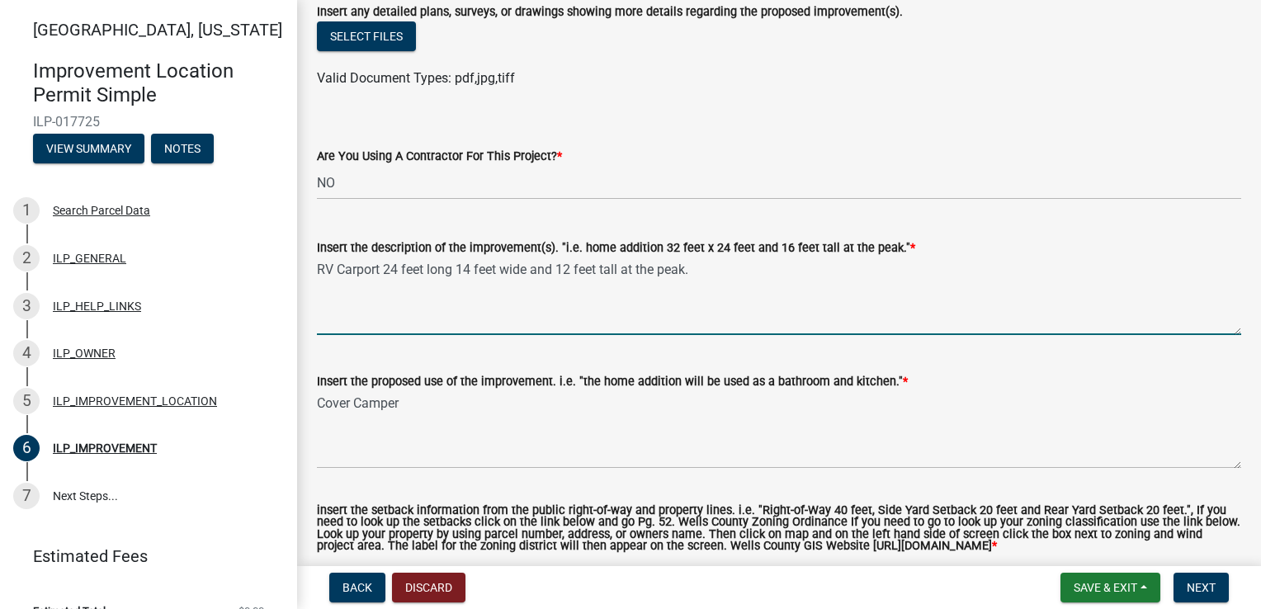
click at [396, 271] on textarea "RV Carport 24 feet long 14 feet wide and 12 feet tall at the peak." at bounding box center [779, 297] width 924 height 78
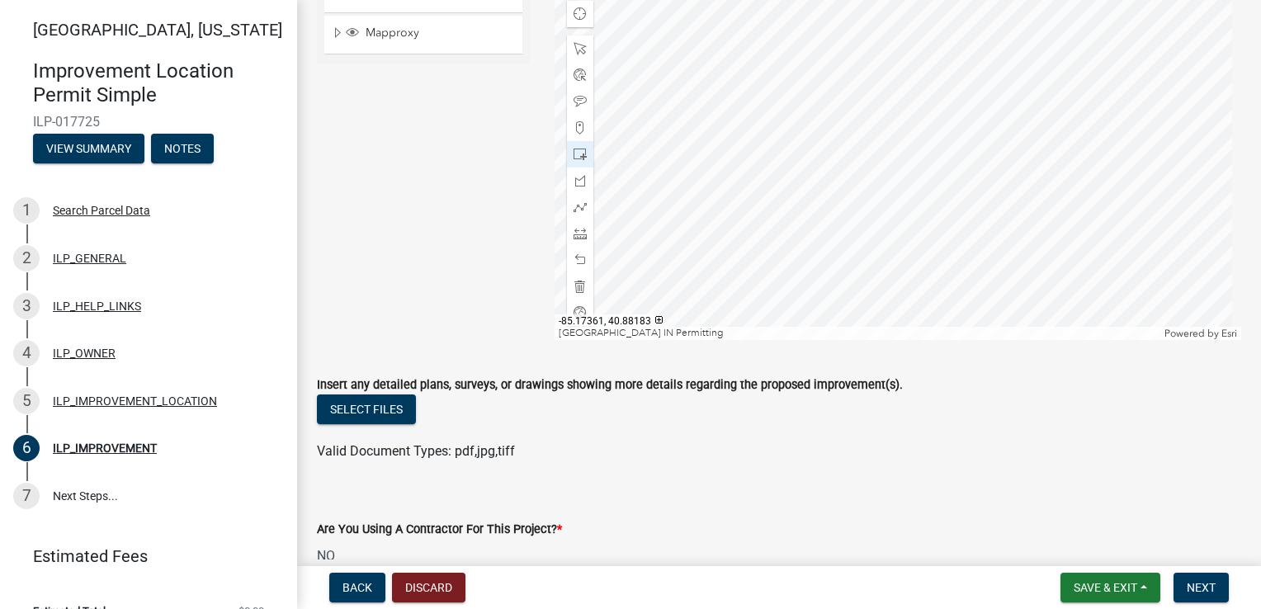
scroll to position [328, 0]
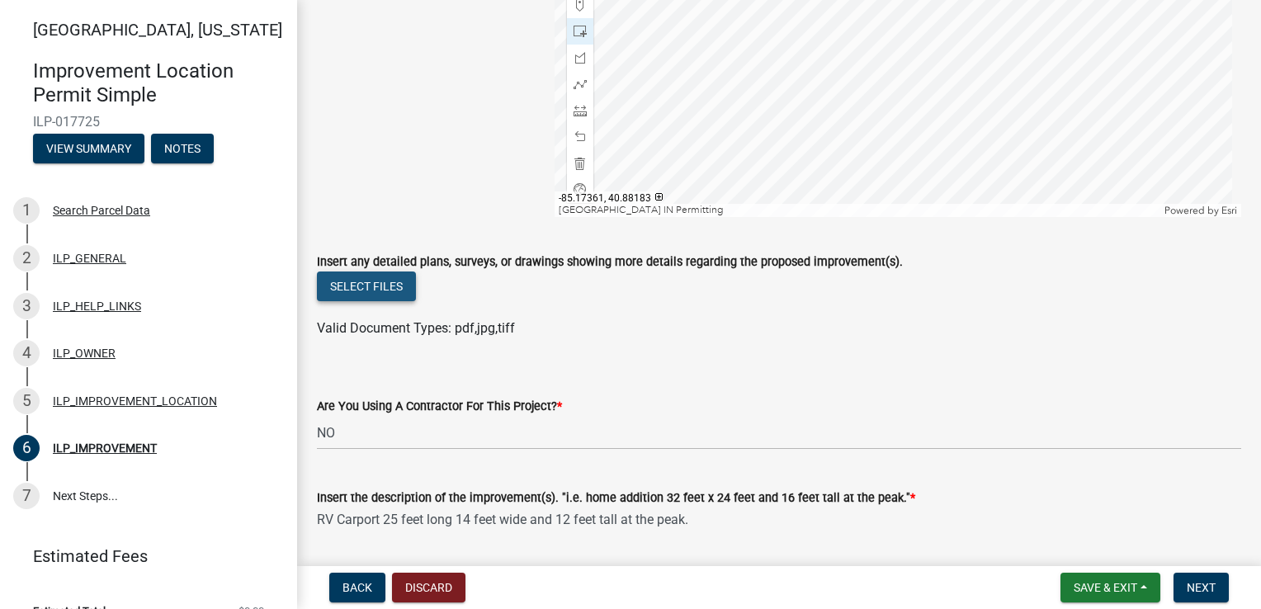
click at [400, 294] on button "Select files" at bounding box center [366, 287] width 99 height 30
click at [318, 518] on textarea "RV Carport 25 feet long 14 feet wide and 12 feet tall at the peak." at bounding box center [779, 547] width 924 height 78
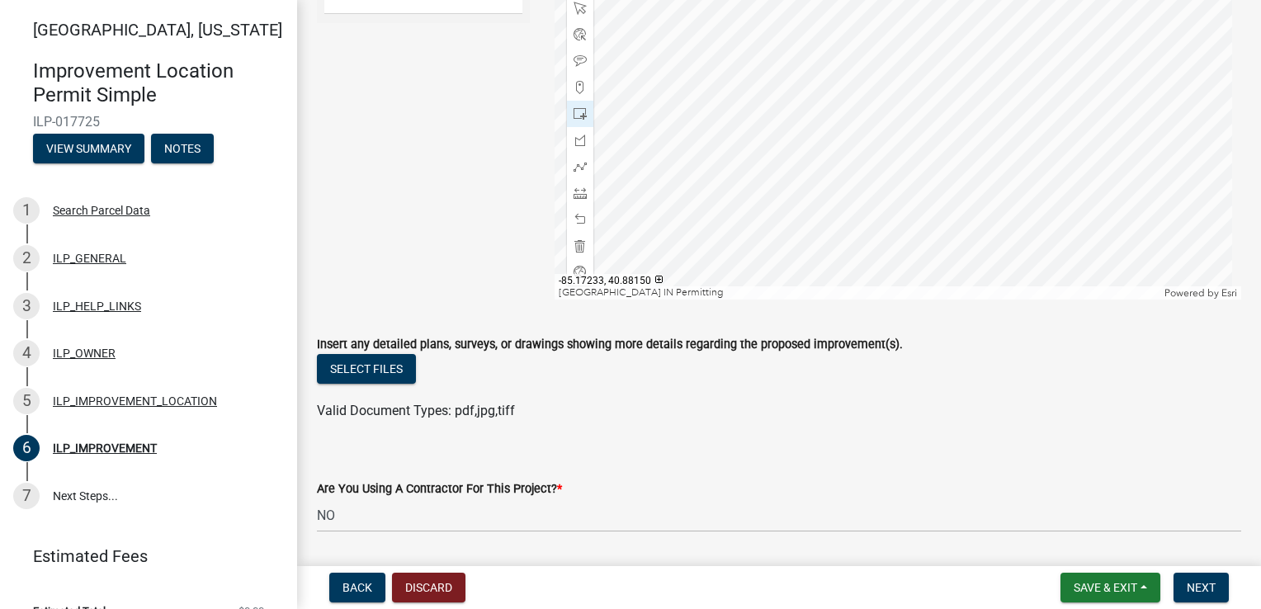
scroll to position [410, 0]
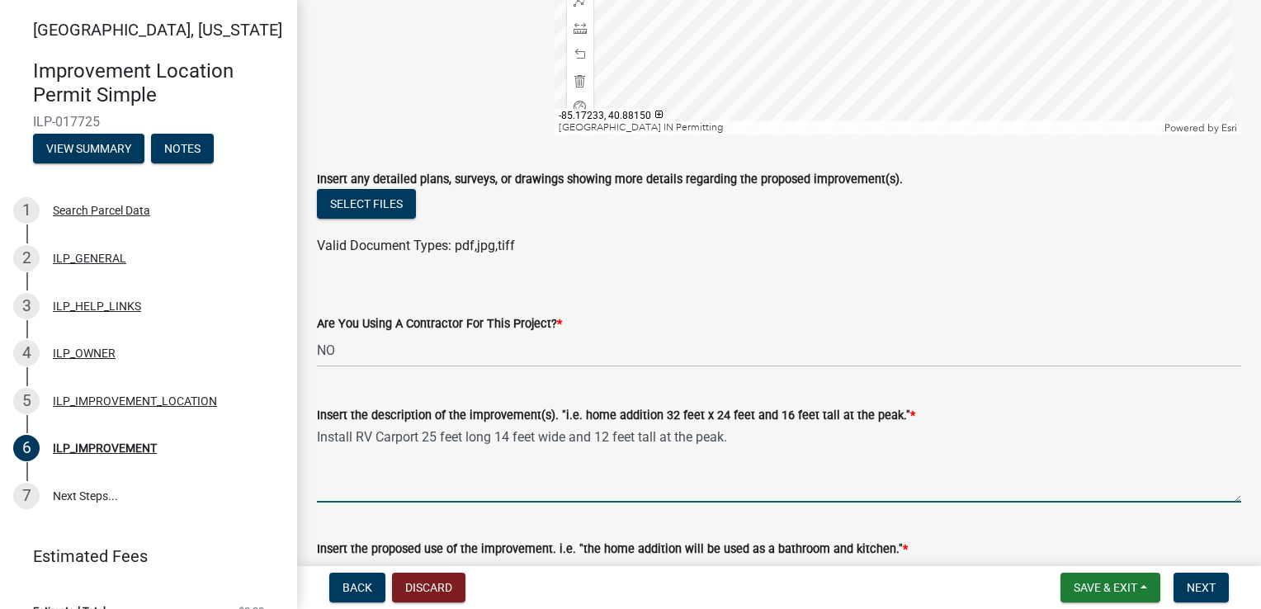
drag, startPoint x: 732, startPoint y: 437, endPoint x: 802, endPoint y: 451, distance: 71.4
click at [733, 437] on textarea "Install RV Carport 25 feet long 14 feet wide and 12 feet tall at the peak." at bounding box center [779, 464] width 924 height 78
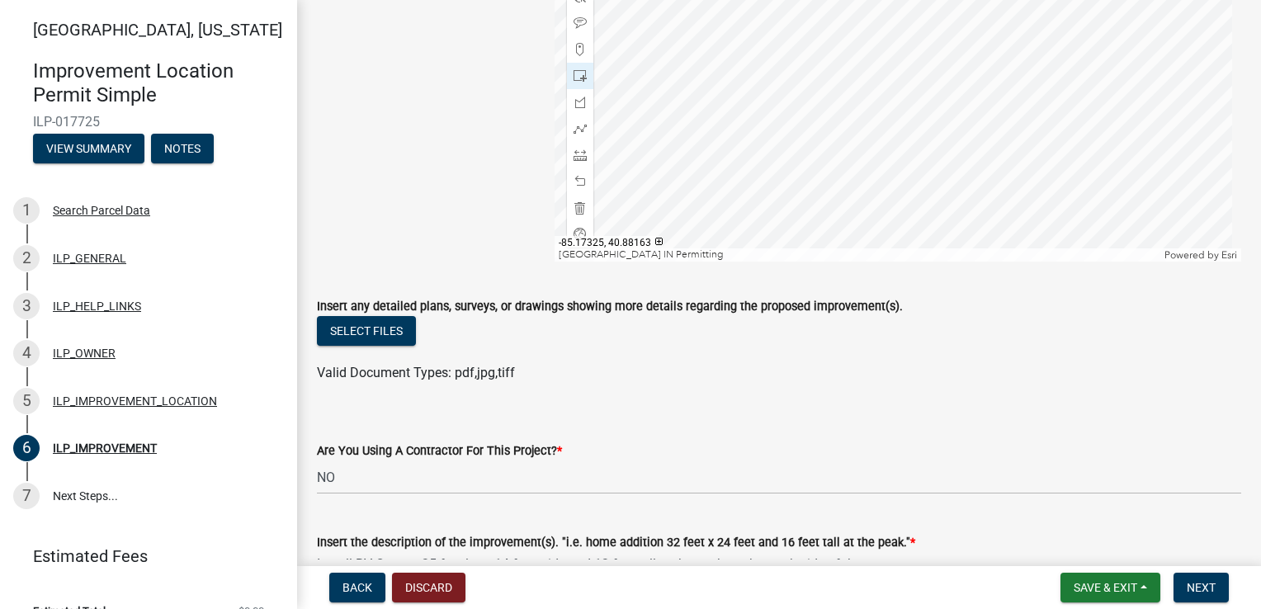
scroll to position [413, 0]
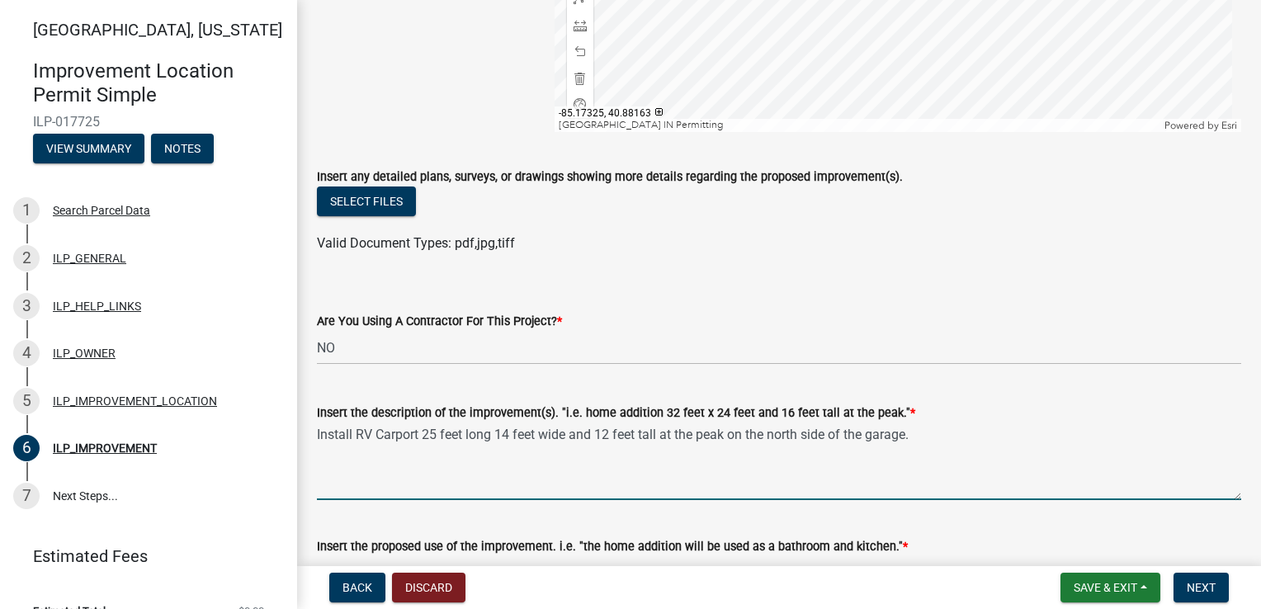
drag, startPoint x: 908, startPoint y: 437, endPoint x: 730, endPoint y: 452, distance: 178.9
click at [730, 452] on textarea "Install RV Carport 25 feet long 14 feet wide and 12 feet tall at the peak on th…" at bounding box center [779, 462] width 924 height 78
click at [836, 476] on textarea "Install RV Carport 25 feet long 14 feet wide and 12 feet tall at the peak on th…" at bounding box center [779, 462] width 924 height 78
click at [924, 434] on textarea "Install RV Carport 25 feet long 14 feet wide and 12 feet tall at the peak on th…" at bounding box center [779, 462] width 924 height 78
click at [418, 436] on textarea "Install RV Carport 25 feet long 14 feet wide and 12 feet tall at the peak on th…" at bounding box center [779, 462] width 924 height 78
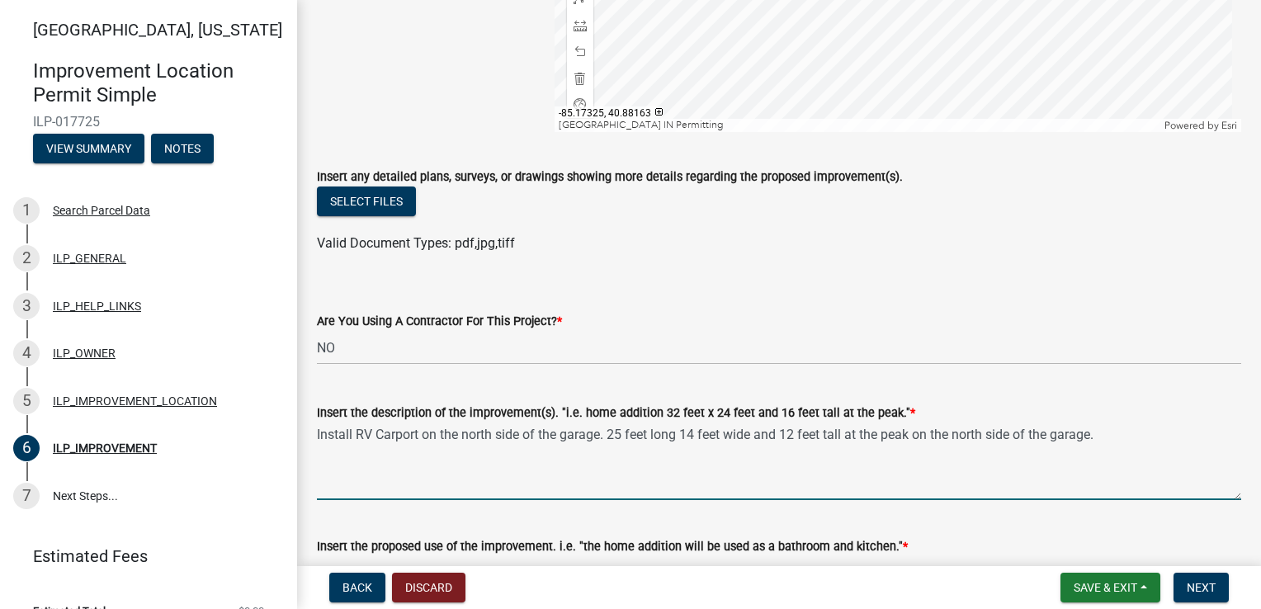
click at [1099, 433] on textarea "Install RV Carport on the north side of the garage. 25 feet long 14 feet wide a…" at bounding box center [779, 462] width 924 height 78
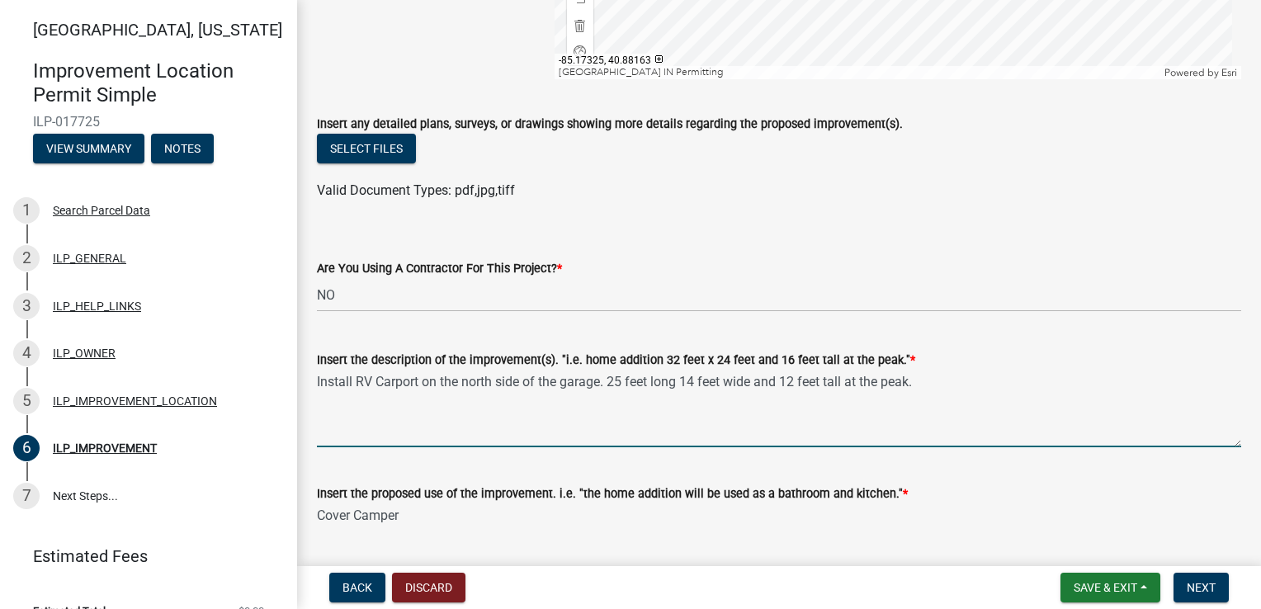
scroll to position [495, 0]
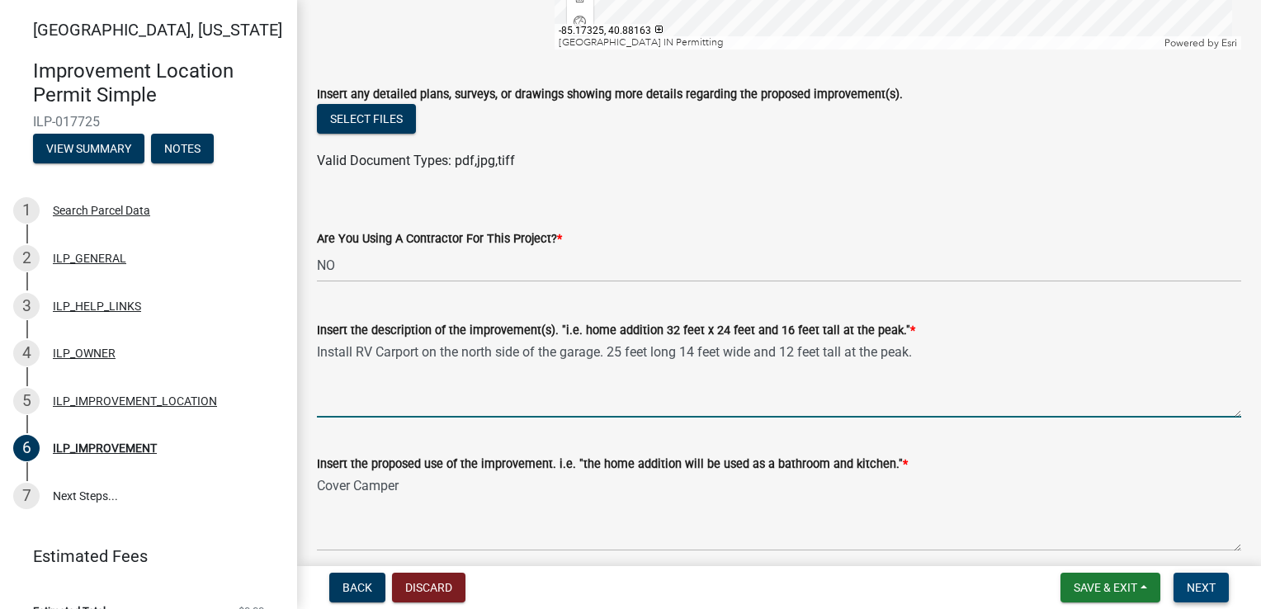
type textarea "Install RV Carport on the north side of the garage. 25 feet long 14 feet wide a…"
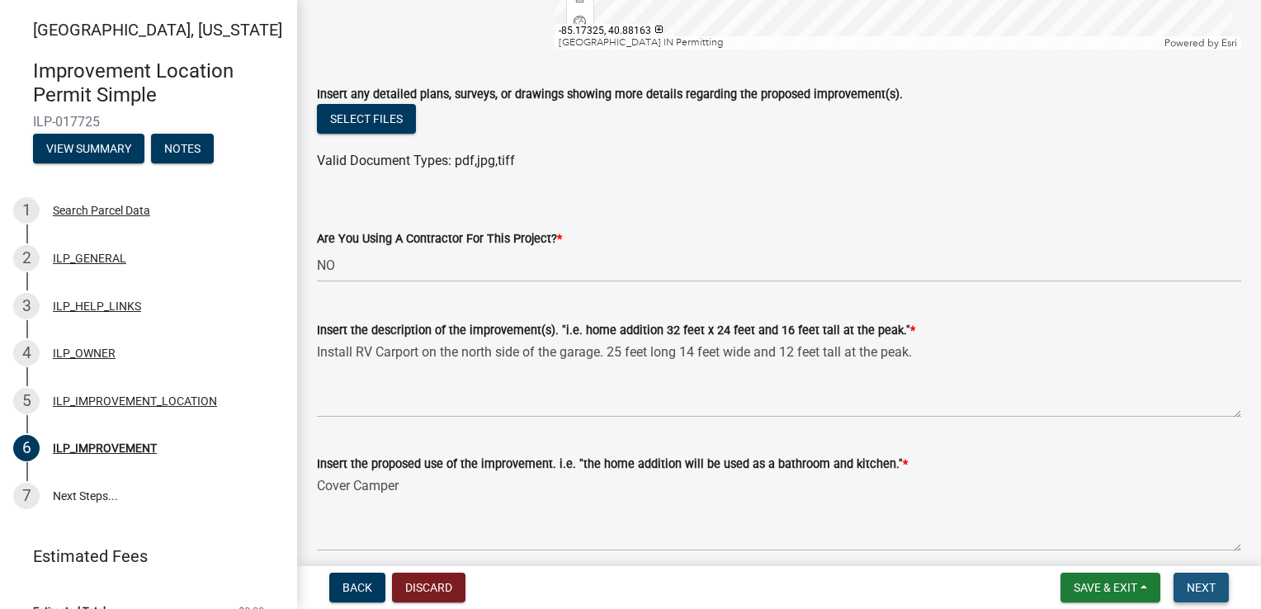
click at [1194, 593] on span "Next" at bounding box center [1201, 587] width 29 height 13
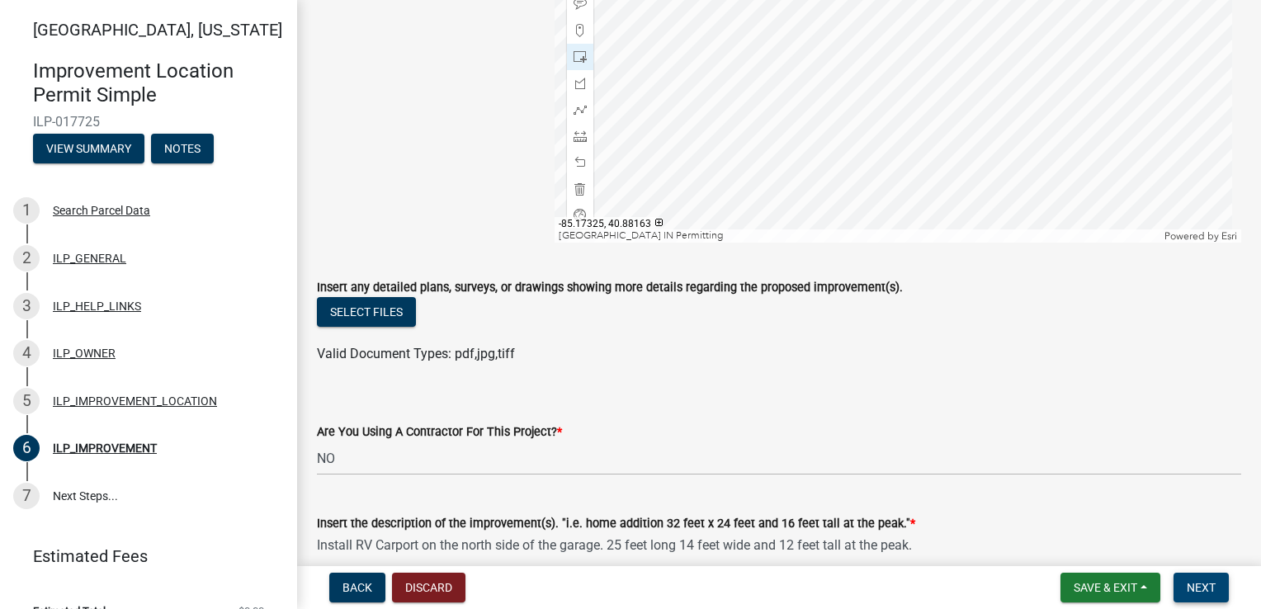
scroll to position [413, 0]
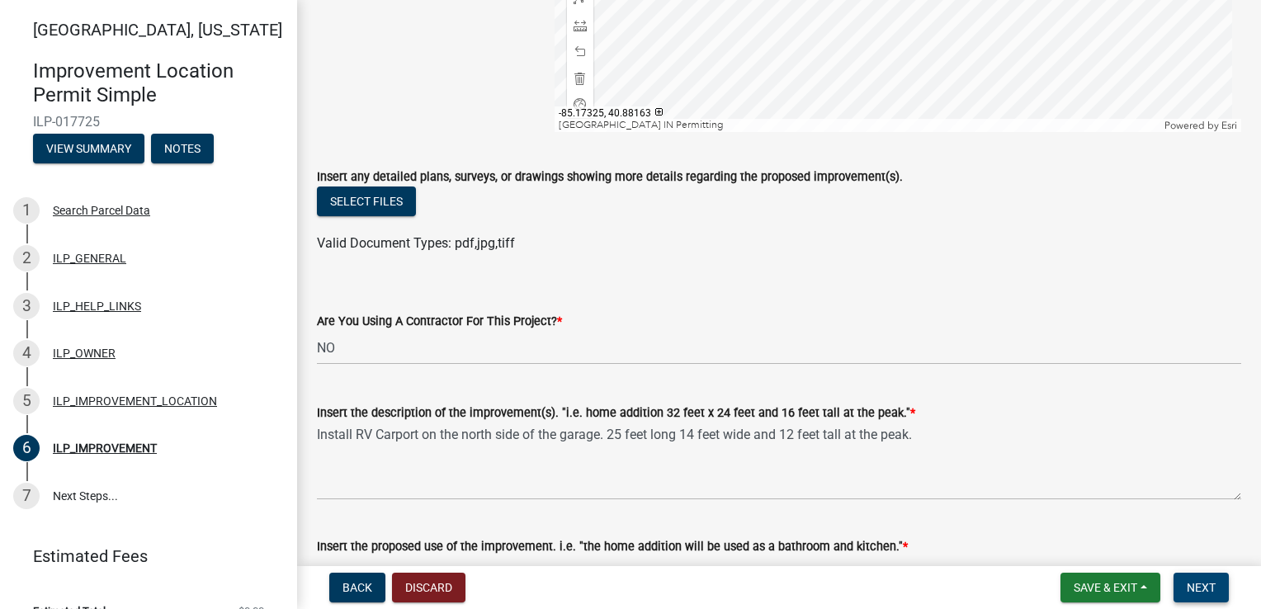
click at [1205, 587] on span "Next" at bounding box center [1201, 587] width 29 height 13
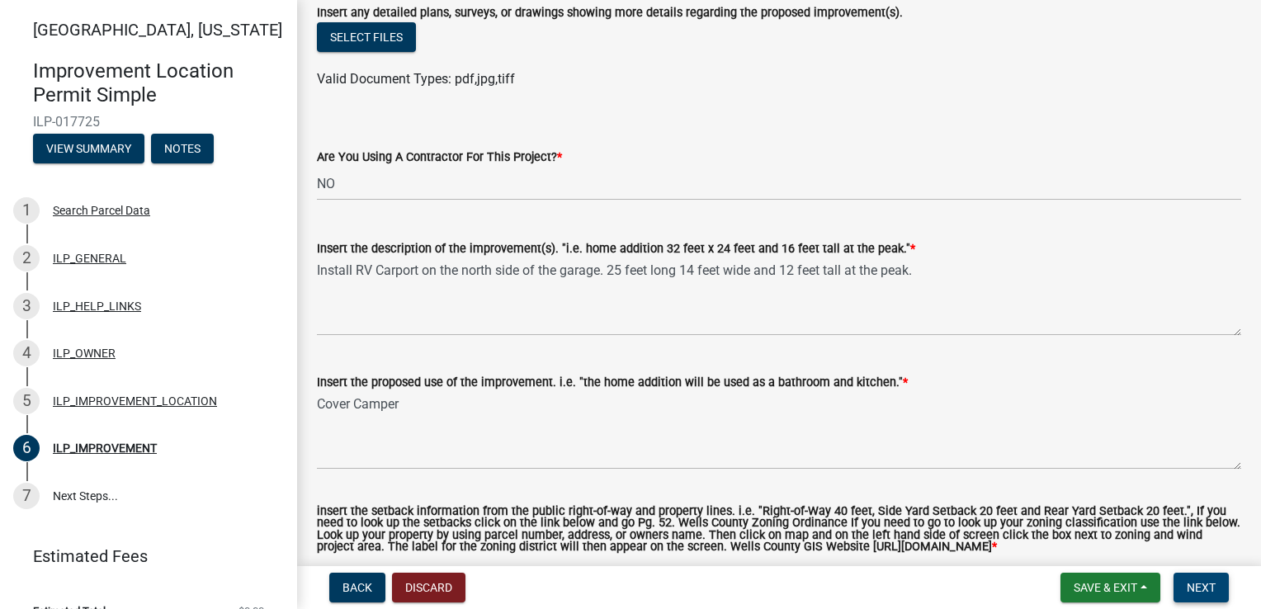
scroll to position [760, 0]
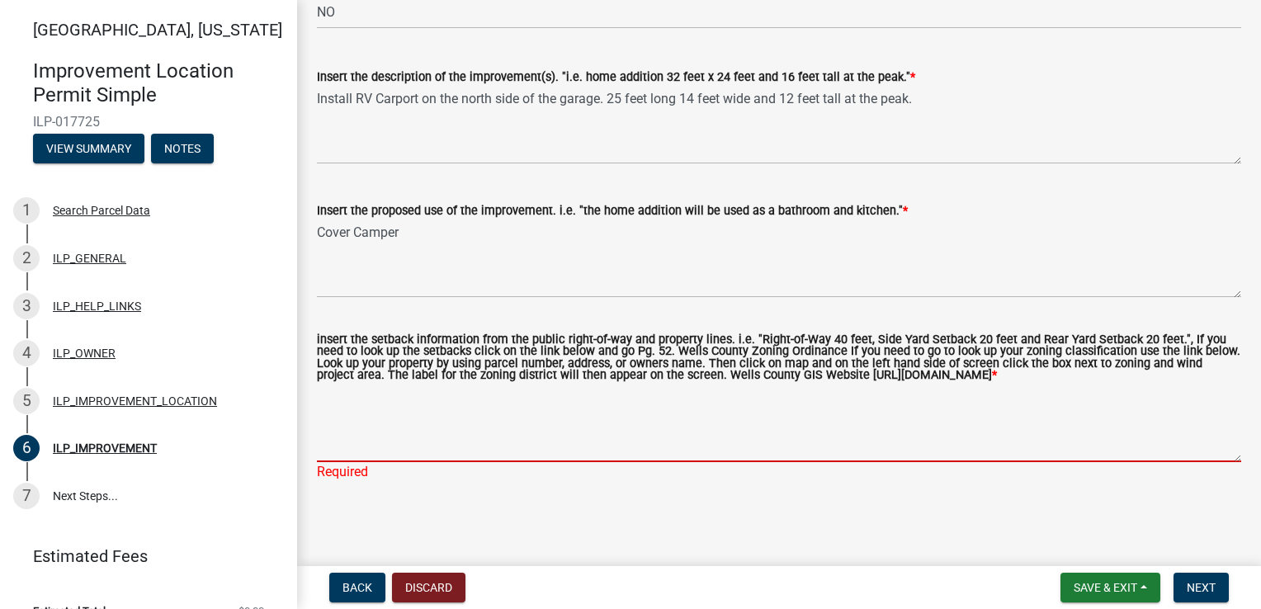
click at [474, 430] on textarea "insert the setback information from the public right-of-way and property lines.…" at bounding box center [779, 424] width 924 height 78
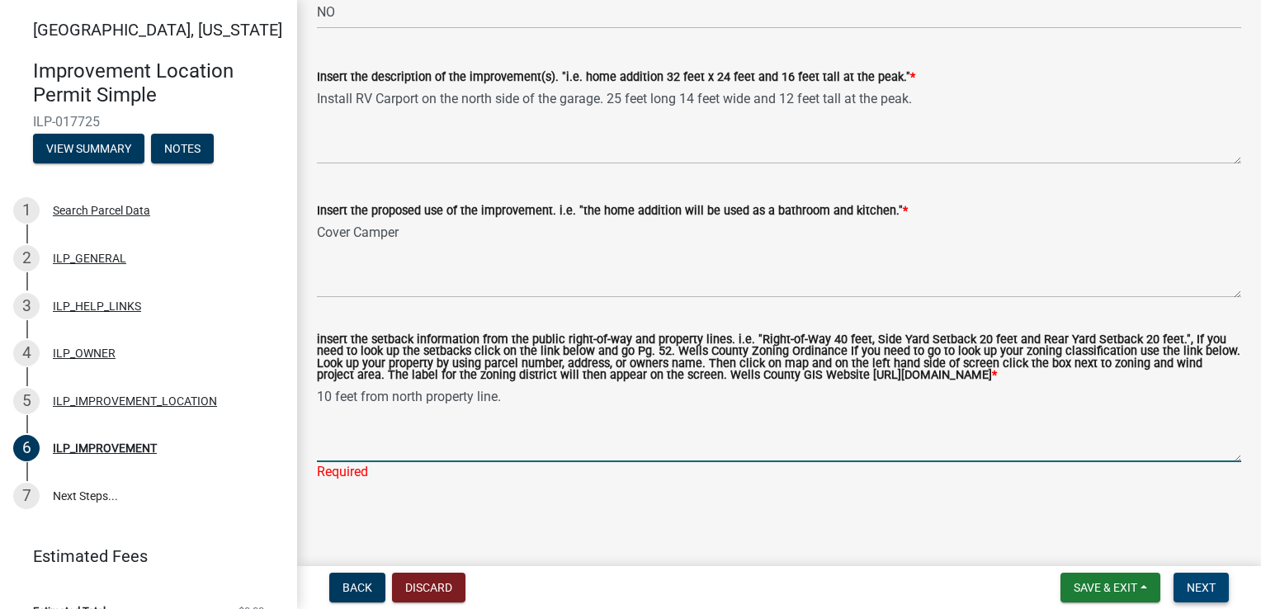
type textarea "10 feet from north property line."
click at [1202, 591] on span "Next" at bounding box center [1201, 587] width 29 height 13
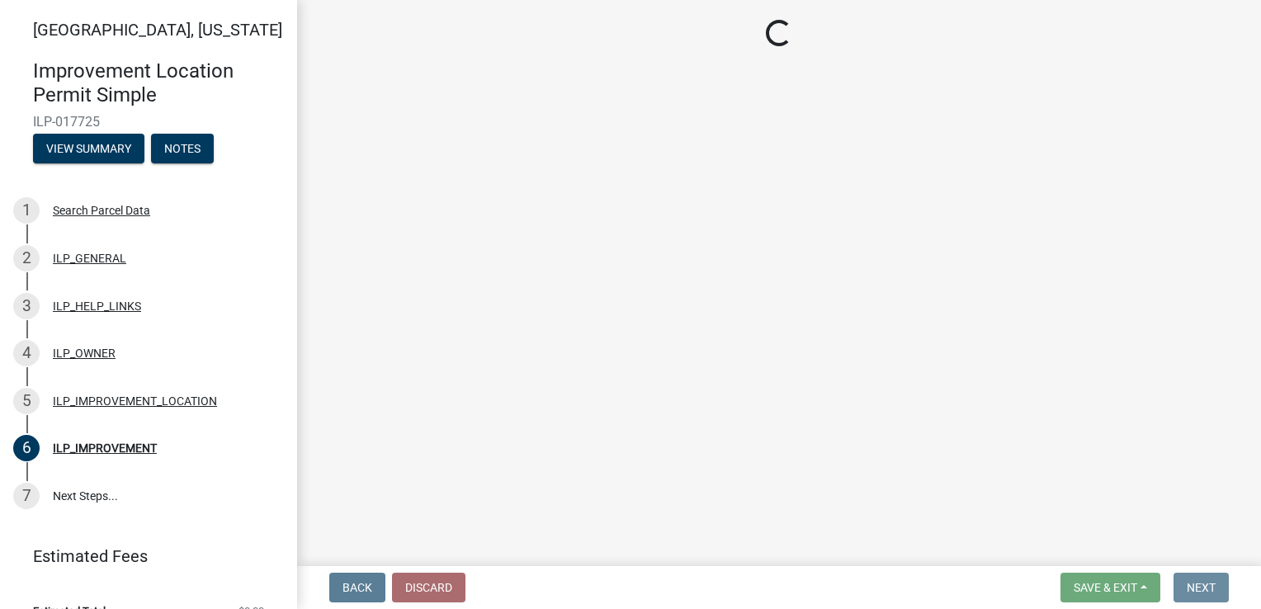
scroll to position [0, 0]
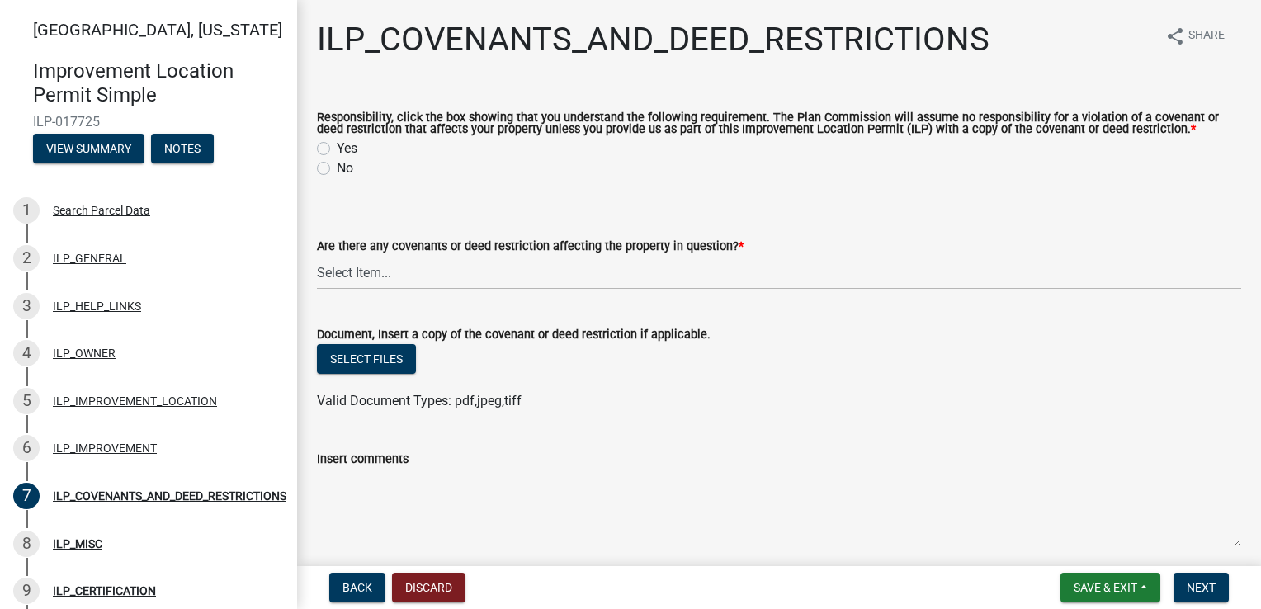
click at [337, 150] on label "Yes" at bounding box center [347, 149] width 21 height 20
click at [337, 149] on input "Yes" at bounding box center [342, 144] width 11 height 11
radio input "true"
click at [456, 263] on select "Select Item... YES NO" at bounding box center [779, 273] width 924 height 34
click at [317, 256] on select "Select Item... YES NO" at bounding box center [779, 273] width 924 height 34
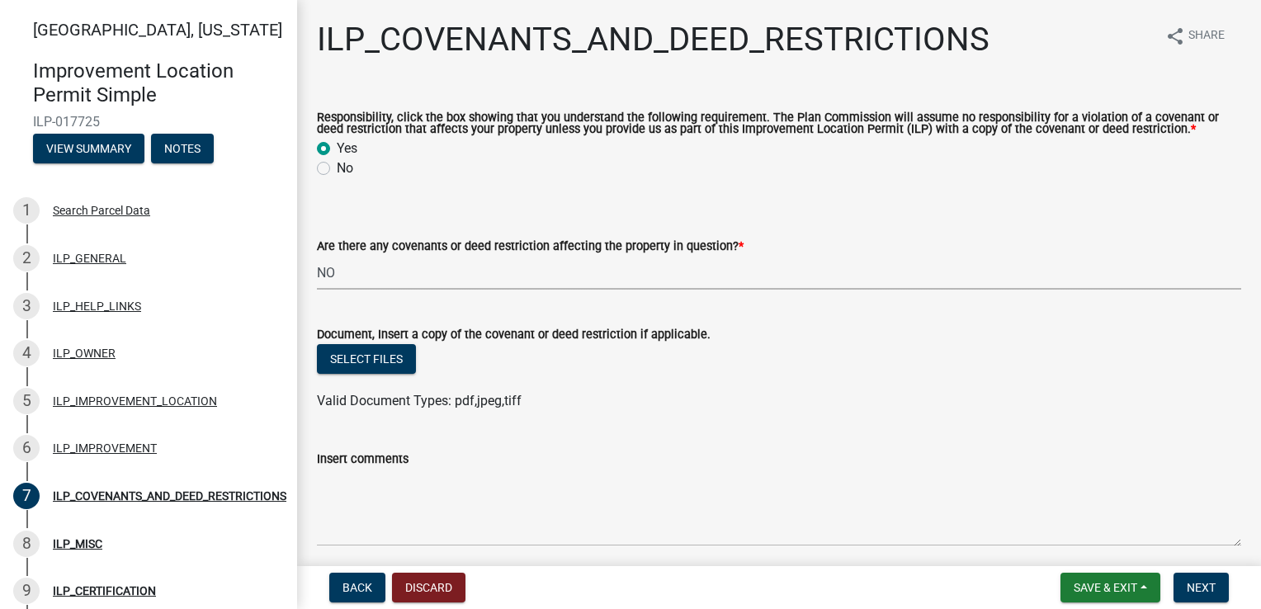
select select "8e2002f1-ace1-422c-92a0-aa7ffd64ff05"
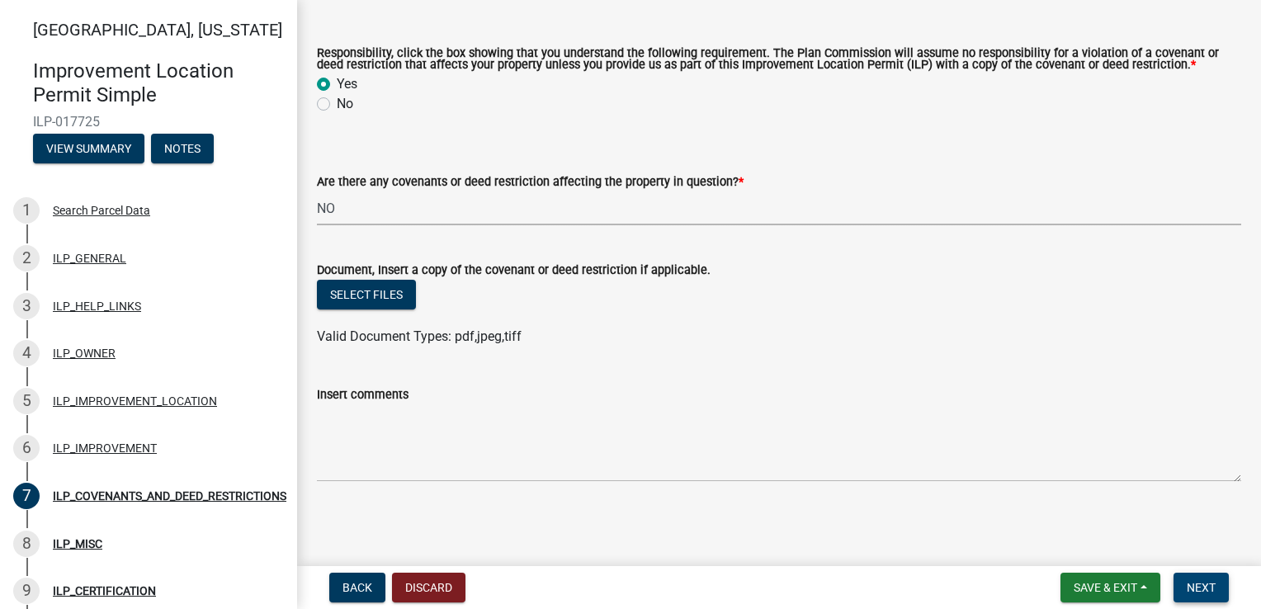
click at [1214, 581] on span "Next" at bounding box center [1201, 587] width 29 height 13
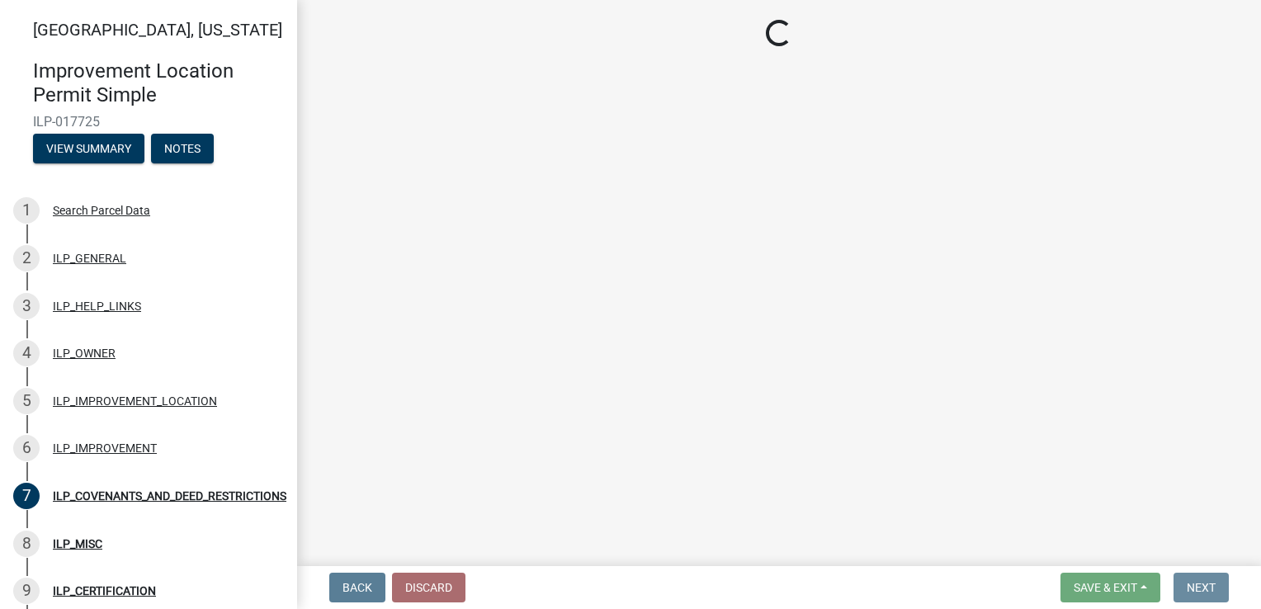
scroll to position [0, 0]
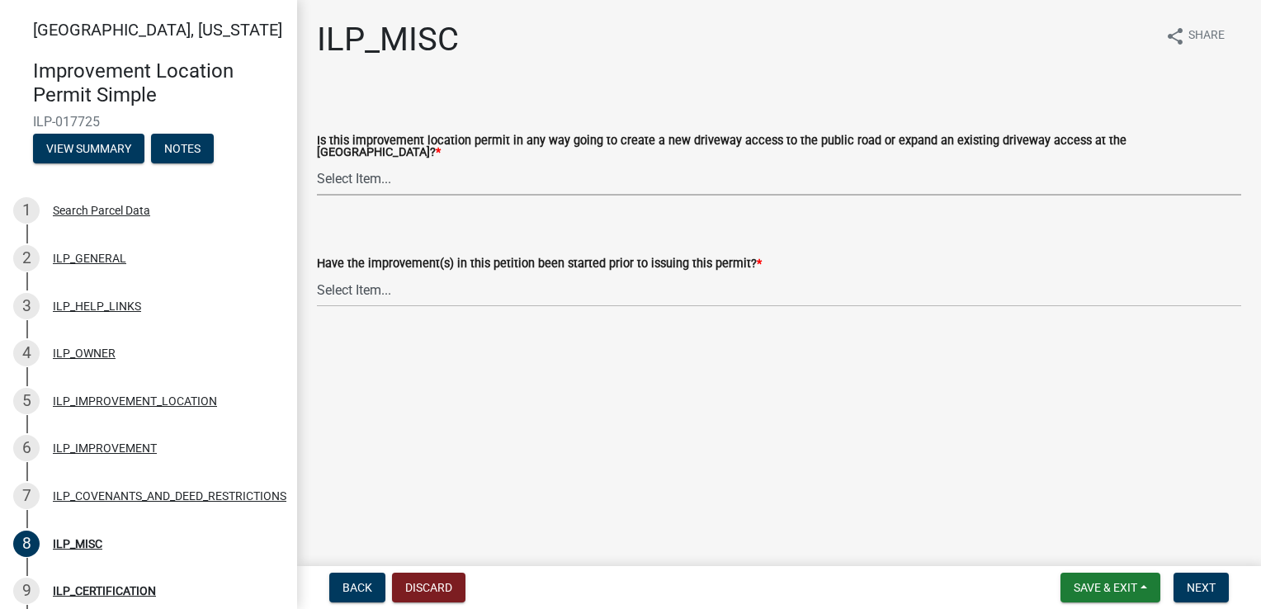
drag, startPoint x: 347, startPoint y: 167, endPoint x: 367, endPoint y: 155, distance: 23.7
click at [355, 168] on select "Select Item... YES NO" at bounding box center [779, 179] width 924 height 34
click at [317, 162] on select "Select Item... YES NO" at bounding box center [779, 179] width 924 height 34
select select "efdfc372-da28-48aa-82f0-d86e80c7002d"
click at [345, 279] on select "Select Item... YES NO" at bounding box center [779, 290] width 924 height 34
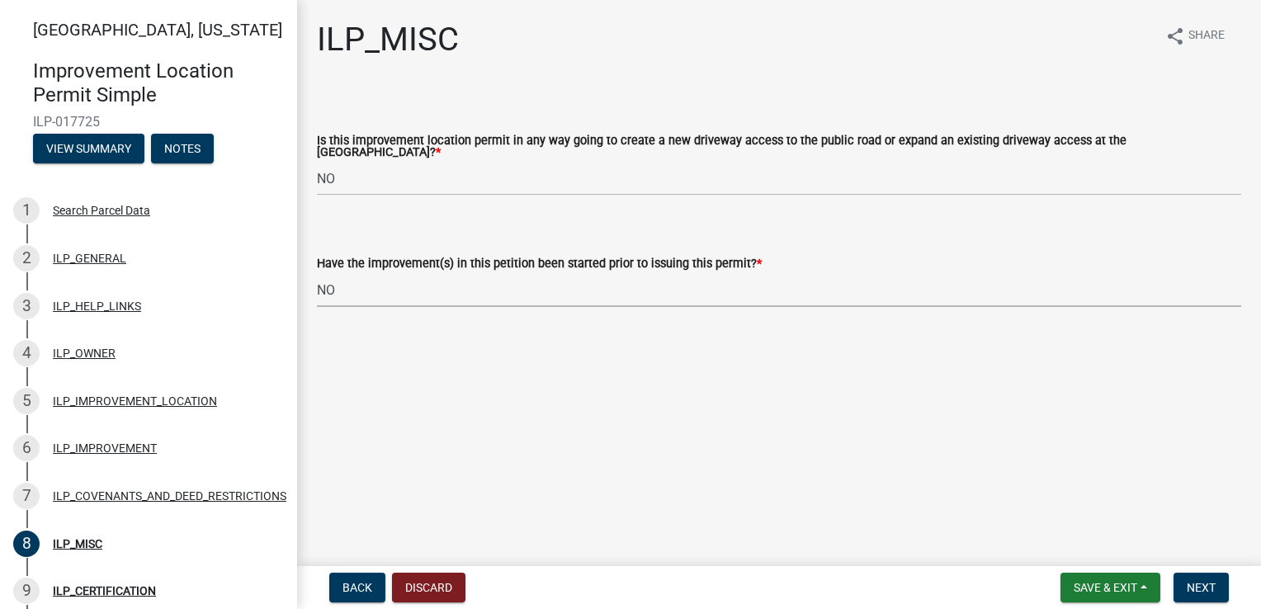
click at [317, 273] on select "Select Item... YES NO" at bounding box center [779, 290] width 924 height 34
select select "87690217-1c5d-4f3f-89a3-85c12ce3295a"
click at [1208, 588] on span "Next" at bounding box center [1201, 587] width 29 height 13
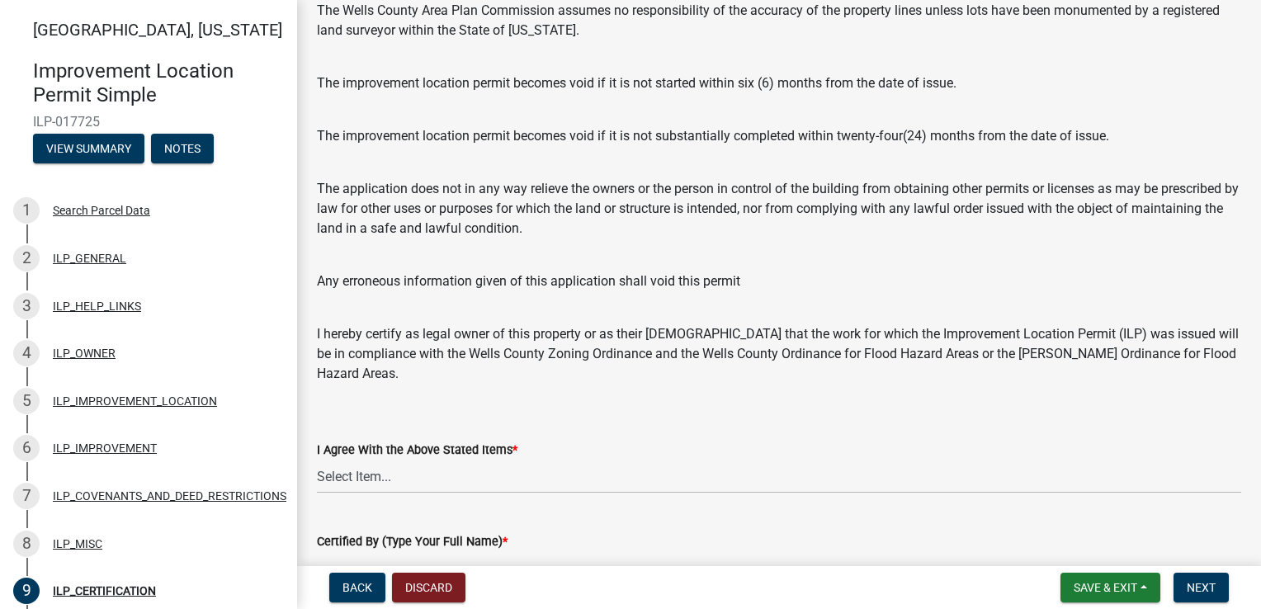
scroll to position [150, 0]
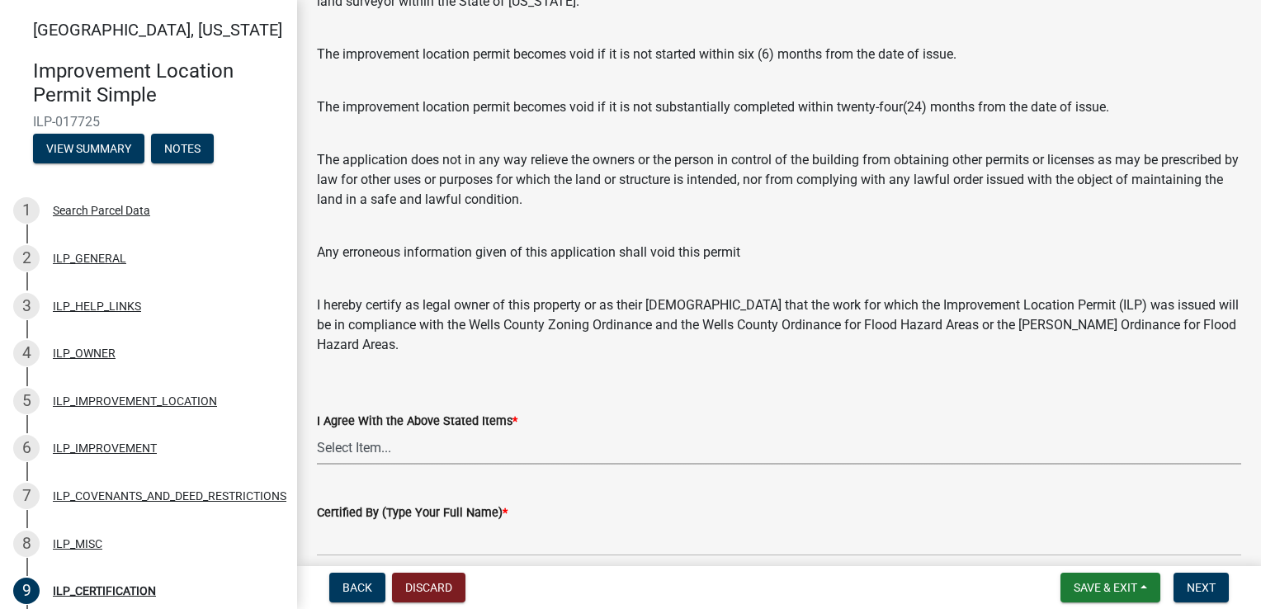
click at [405, 441] on select "Select Item... Yes" at bounding box center [779, 448] width 924 height 34
click at [317, 431] on select "Select Item... Yes" at bounding box center [779, 448] width 924 height 34
select select "bd96893d-fc5a-4886-96bc-c23f48f60341"
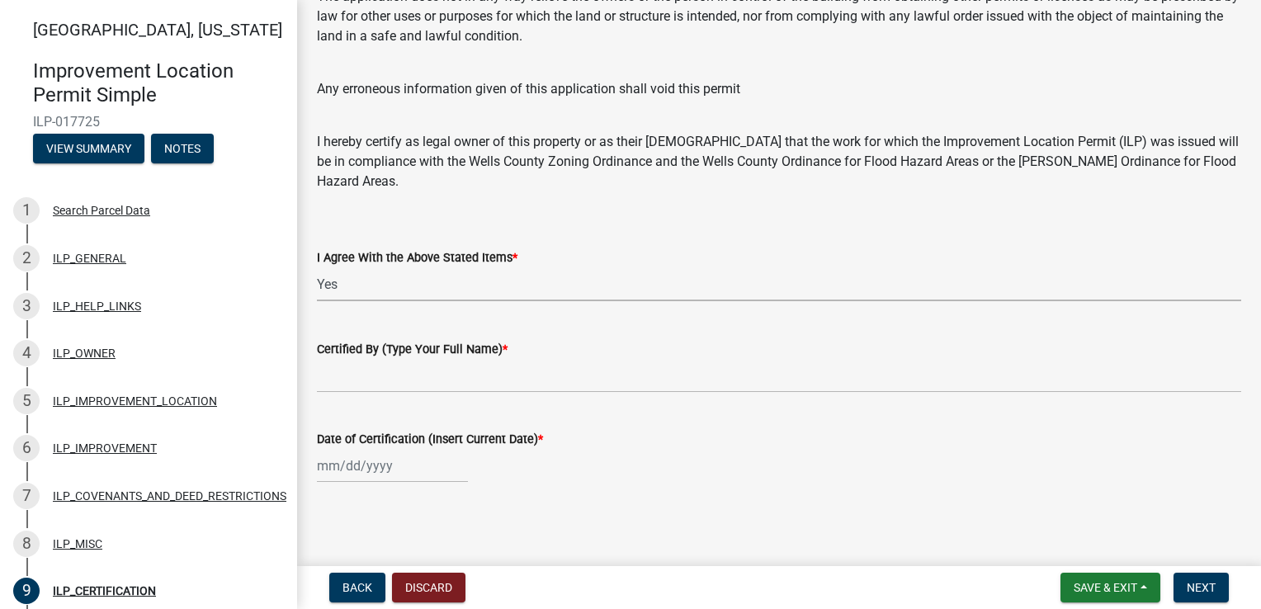
scroll to position [315, 0]
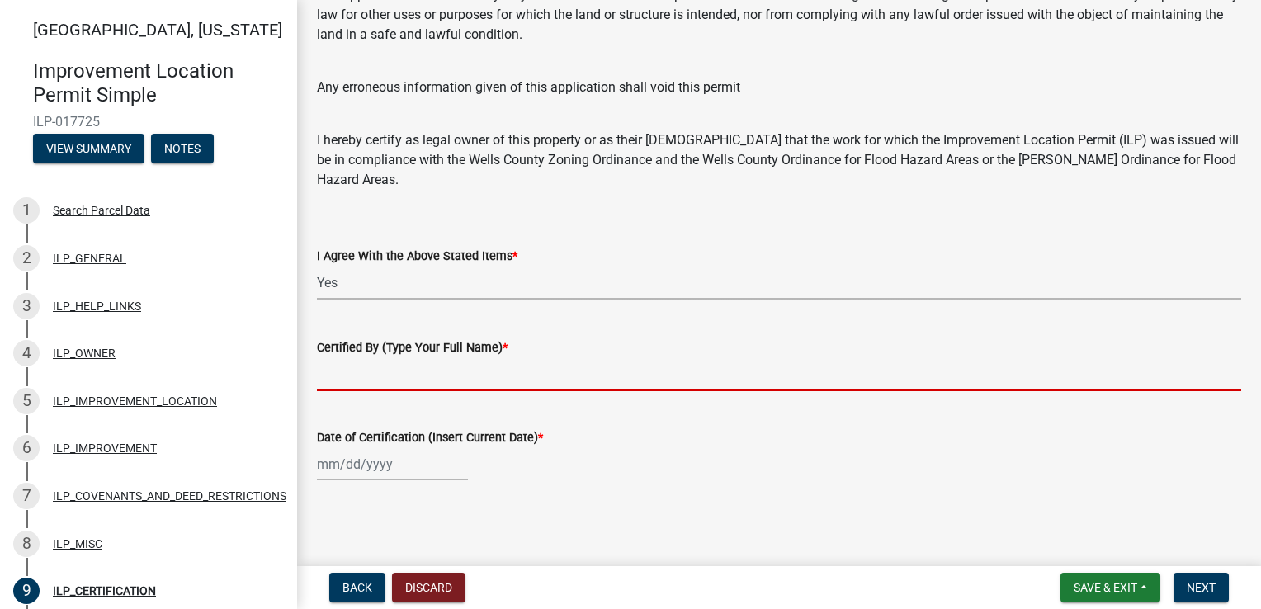
click at [404, 381] on input "Certified By (Type Your Full Name) *" at bounding box center [779, 374] width 924 height 34
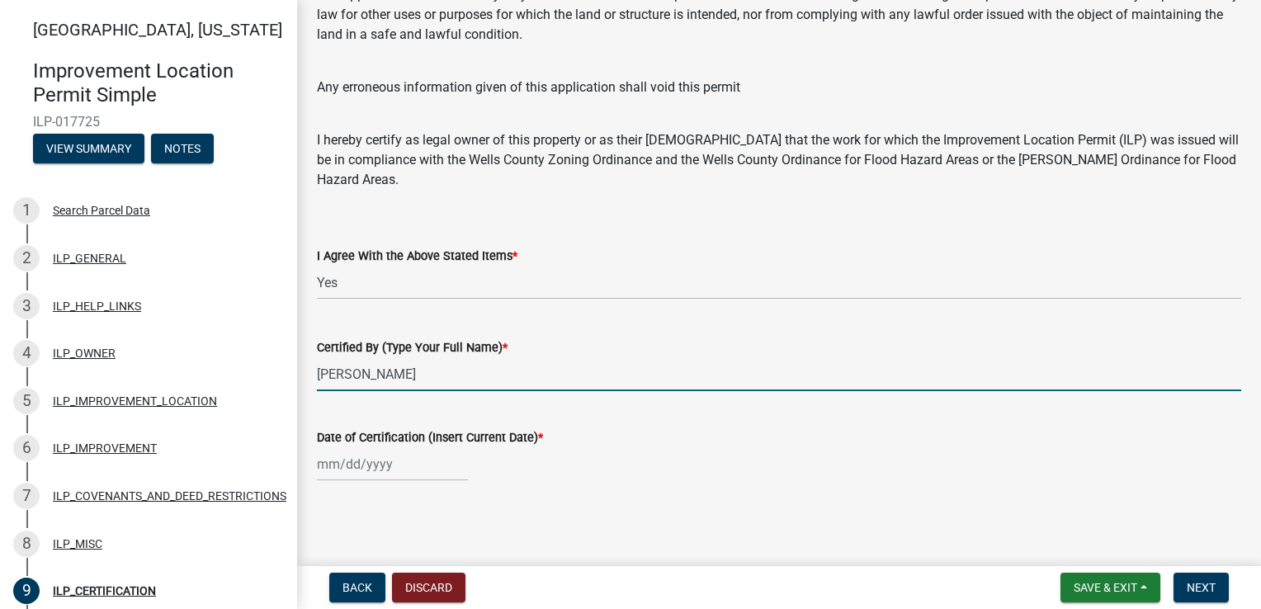
type input "Neil L Kissell"
click at [396, 466] on div at bounding box center [392, 464] width 151 height 34
select select "10"
select select "2025"
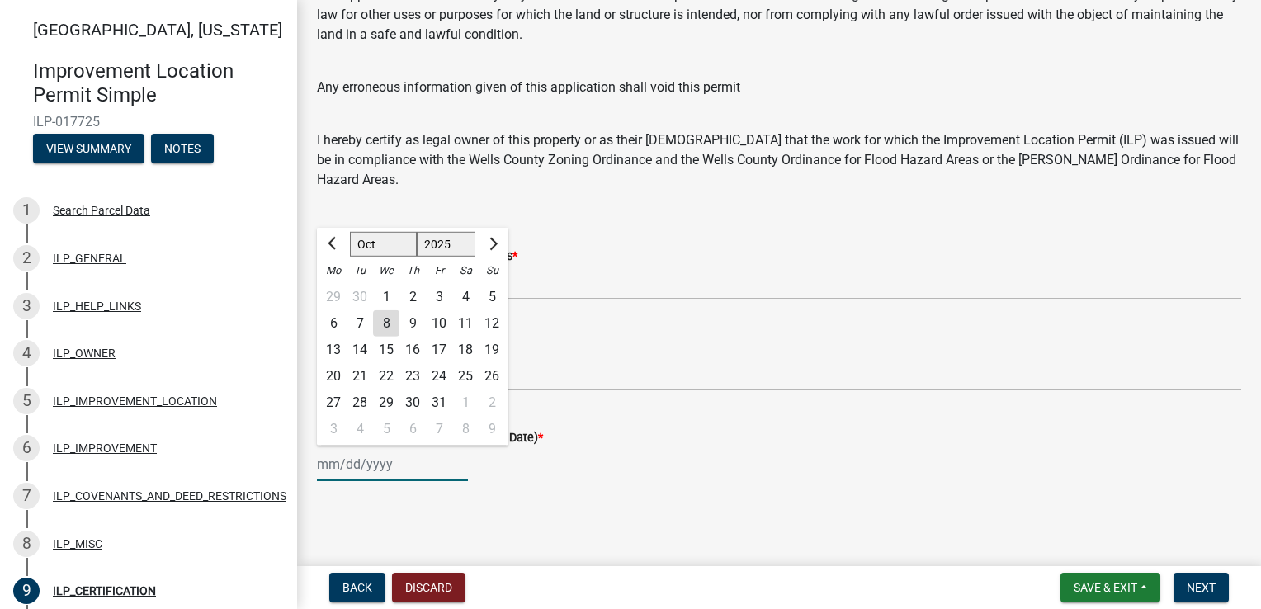
click at [433, 461] on input "Date of Certification (Insert Current Date) *" at bounding box center [392, 464] width 151 height 34
click at [389, 322] on div "8" at bounding box center [386, 323] width 26 height 26
type input "10/08/2025"
